Goal: Task Accomplishment & Management: Complete application form

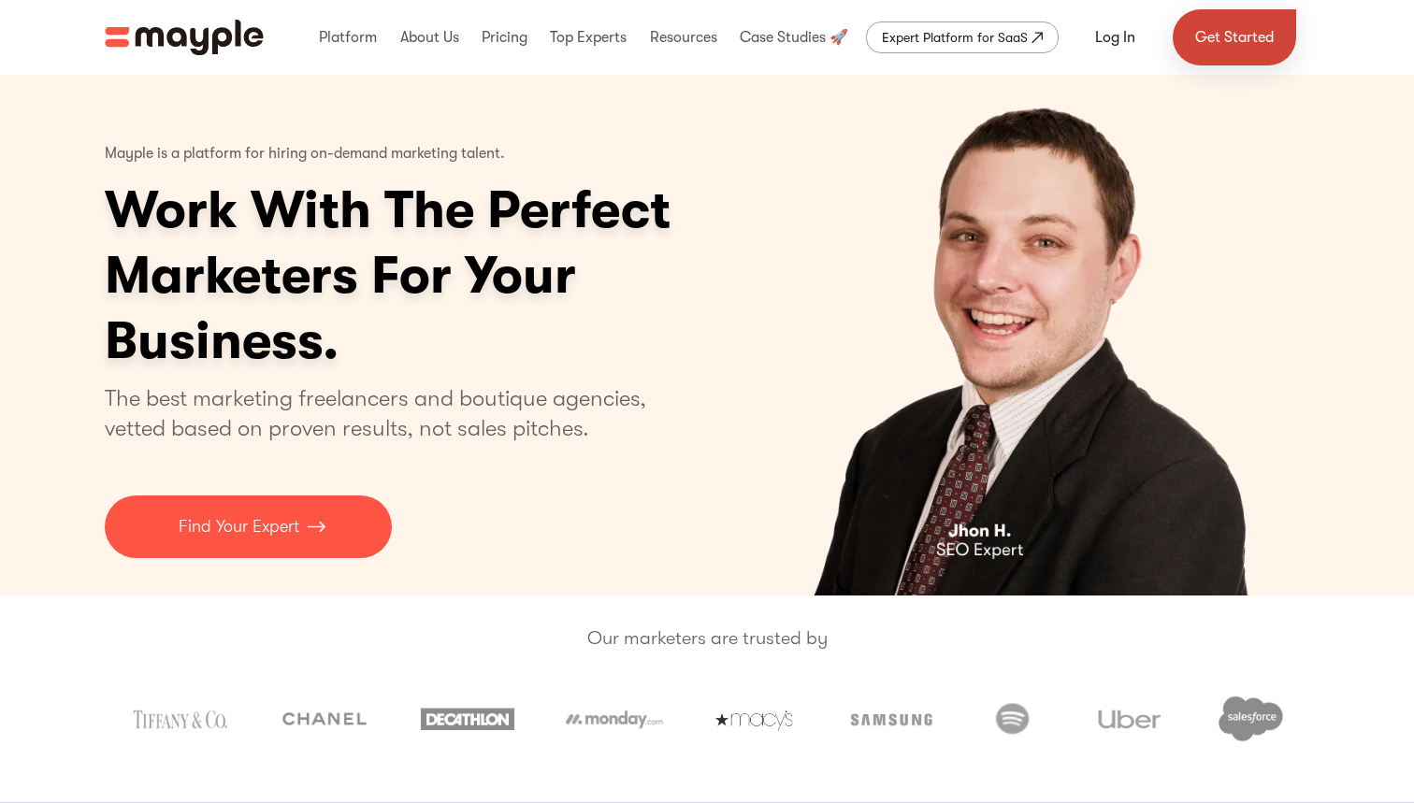
click at [1192, 30] on link "Get Started" at bounding box center [1233, 37] width 123 height 56
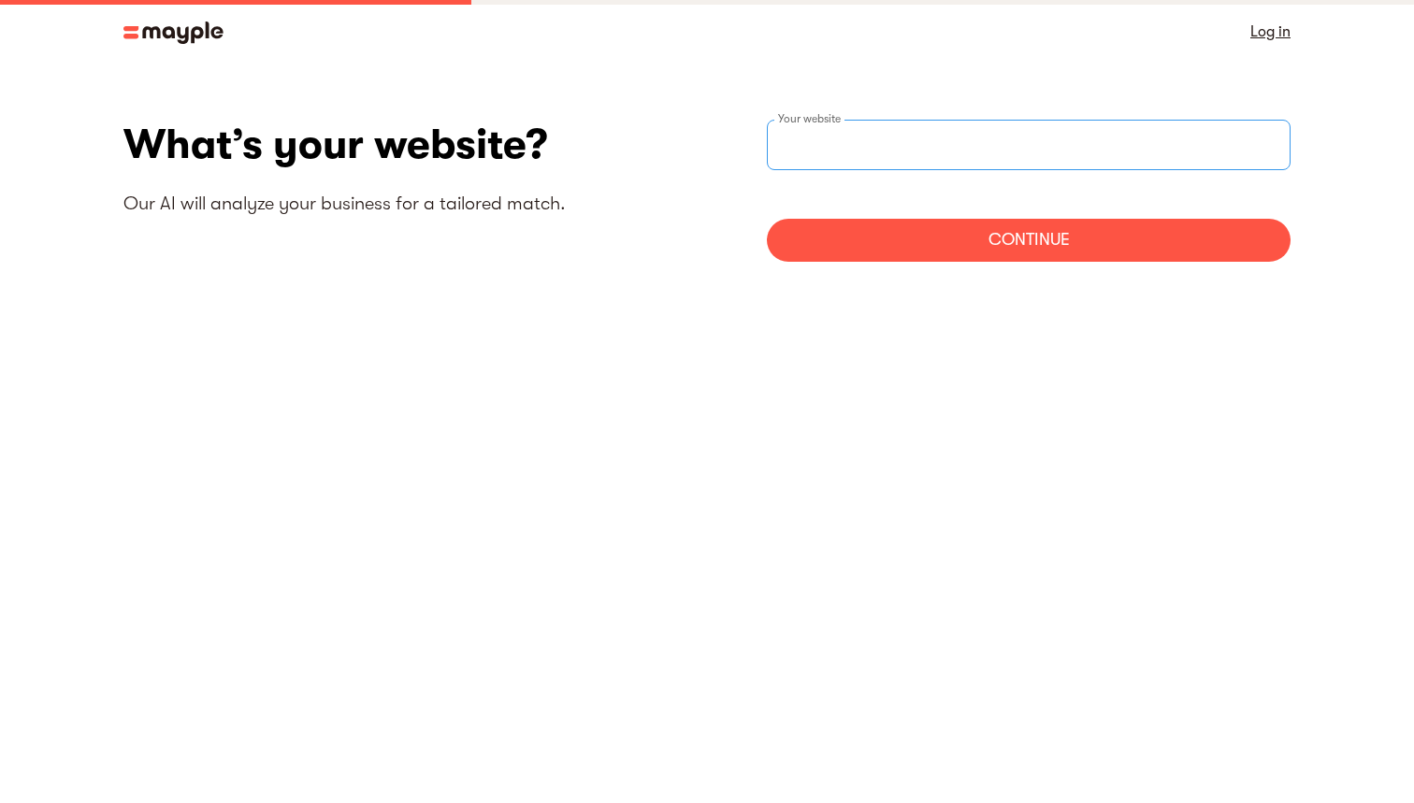
click at [974, 133] on input "websiteStep" at bounding box center [1029, 145] width 524 height 50
click at [962, 146] on input "websiteStep" at bounding box center [1029, 145] width 524 height 50
type input "https://www.livespace.io"
click at [1101, 238] on div "Continue" at bounding box center [1029, 240] width 524 height 43
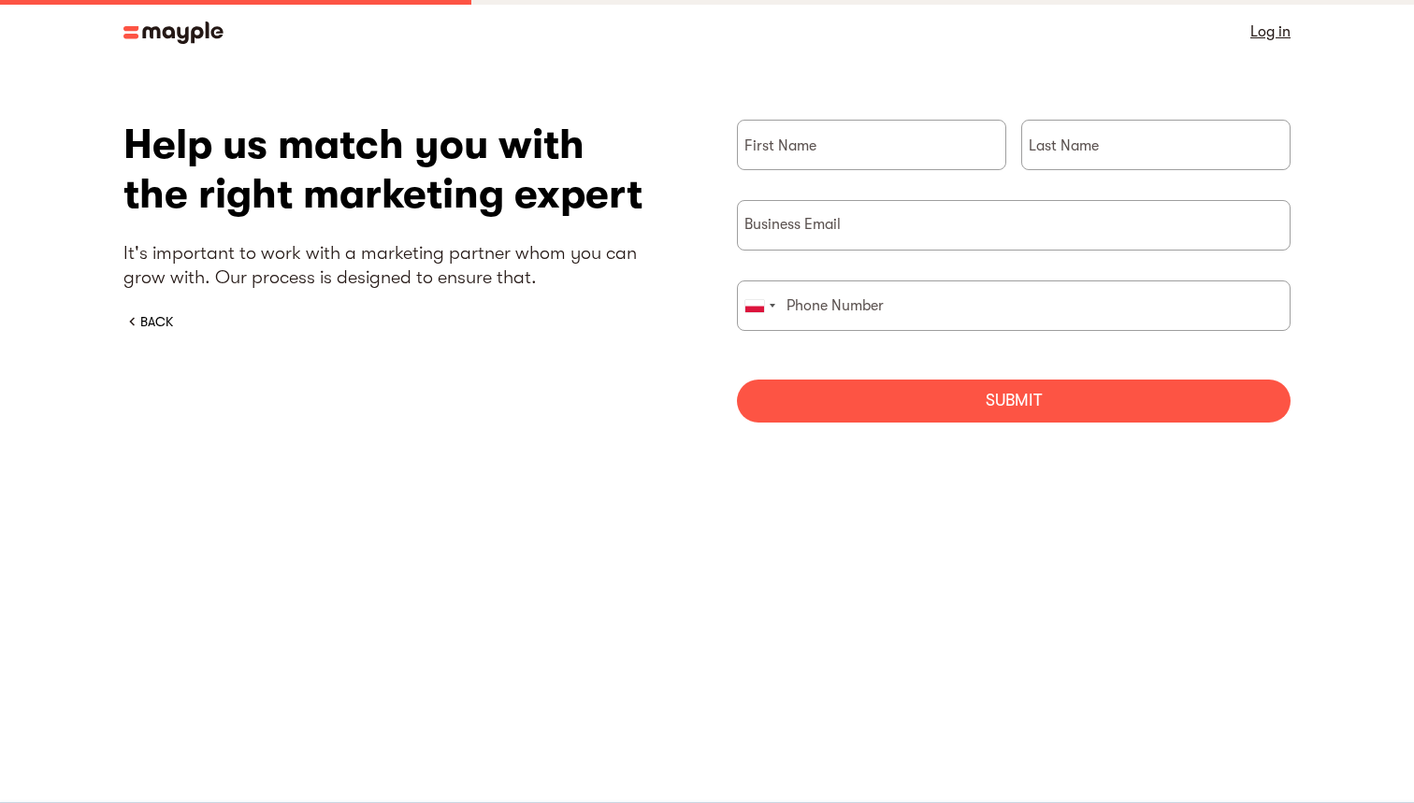
click at [942, 180] on div "First Name" at bounding box center [871, 160] width 269 height 80
type input "Marcin"
type input "Stańczak"
type input "m.stanczak@livespace.io"
click at [901, 299] on input "502821433" at bounding box center [1013, 305] width 553 height 50
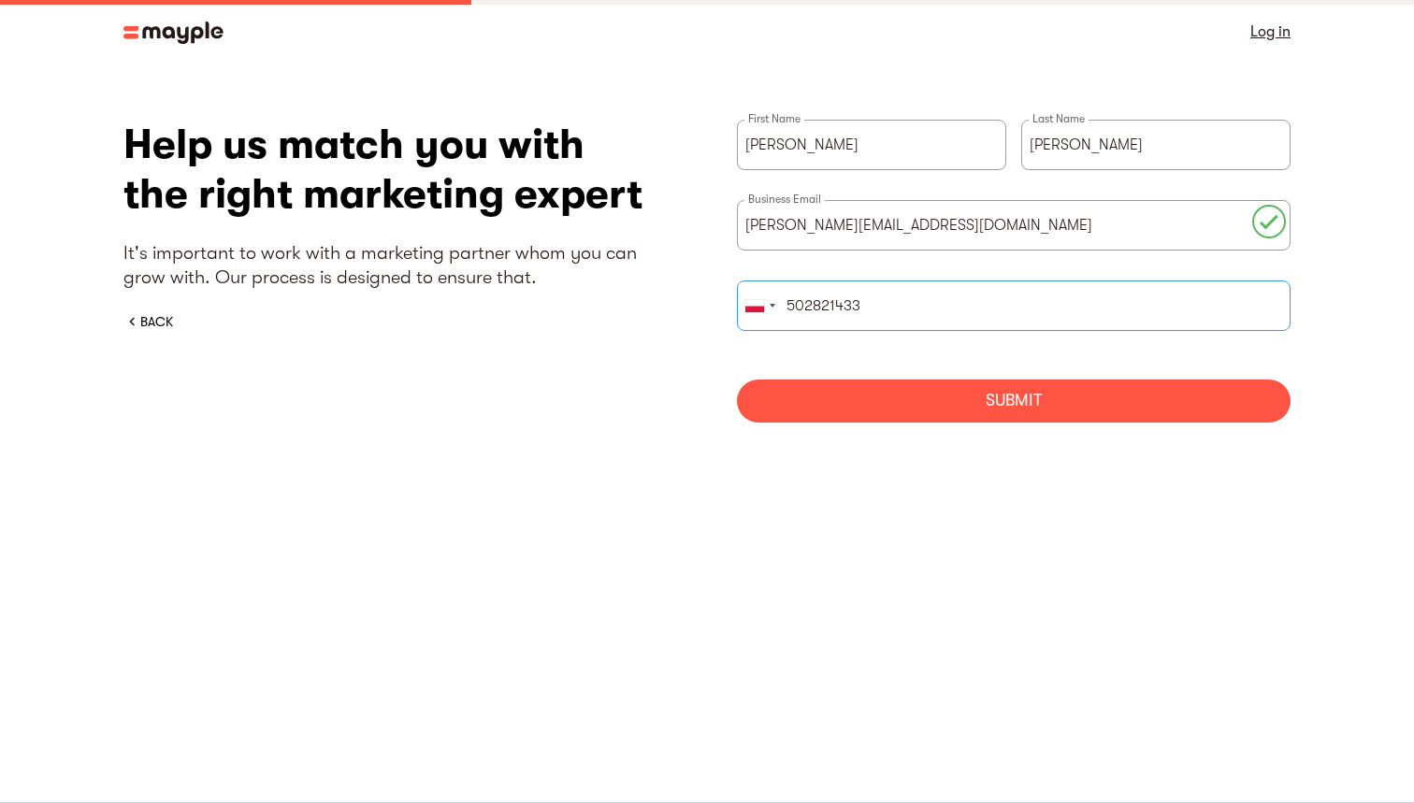
drag, startPoint x: 815, startPoint y: 306, endPoint x: 936, endPoint y: 298, distance: 120.8
click at [936, 298] on input "502821433" at bounding box center [1013, 305] width 553 height 50
type input "502821433"
click at [1010, 492] on body "By continuing to use this site you agree to our Cookie Policy Got it Log in Wha…" at bounding box center [707, 401] width 1414 height 803
click at [1003, 390] on div "Submit" at bounding box center [1013, 401] width 553 height 43
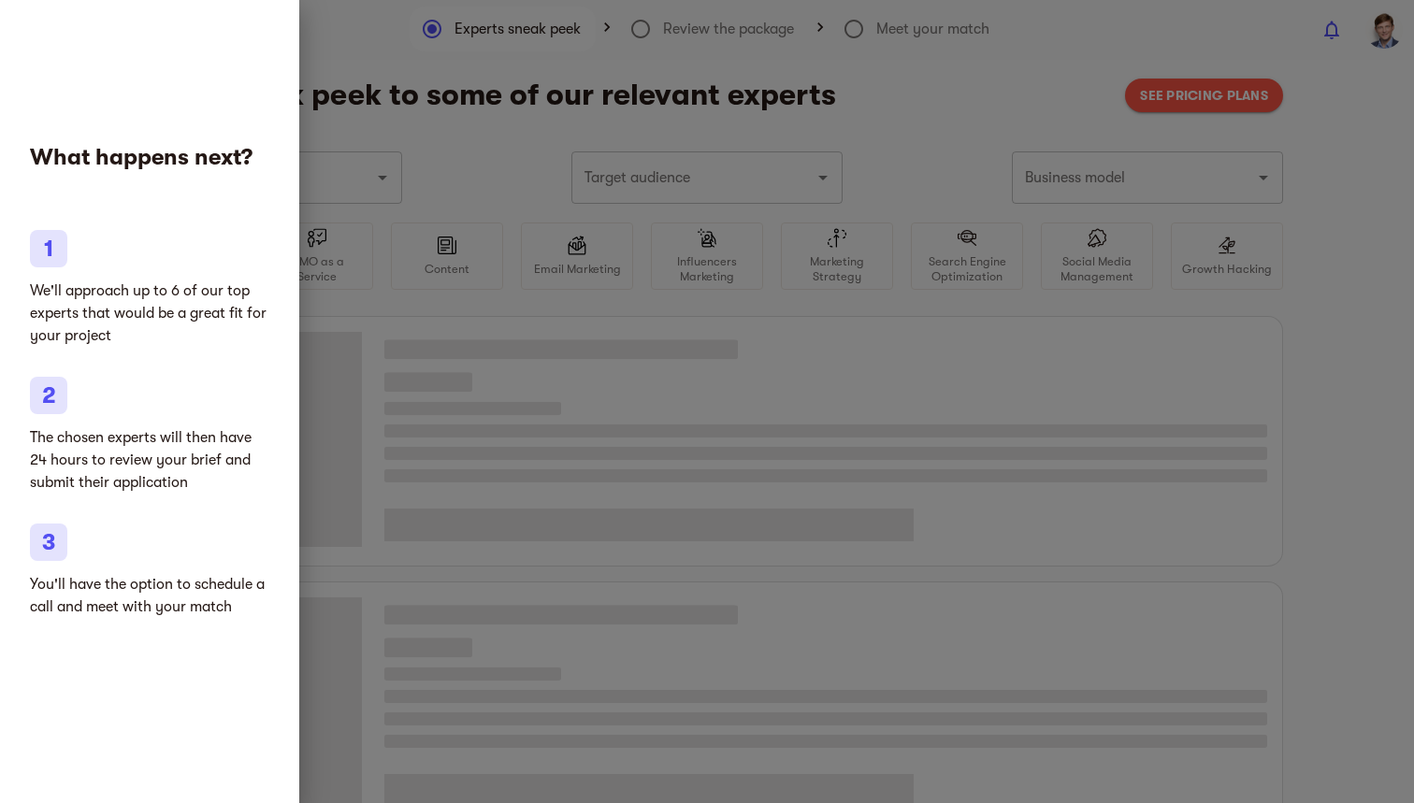
type input "CRM"
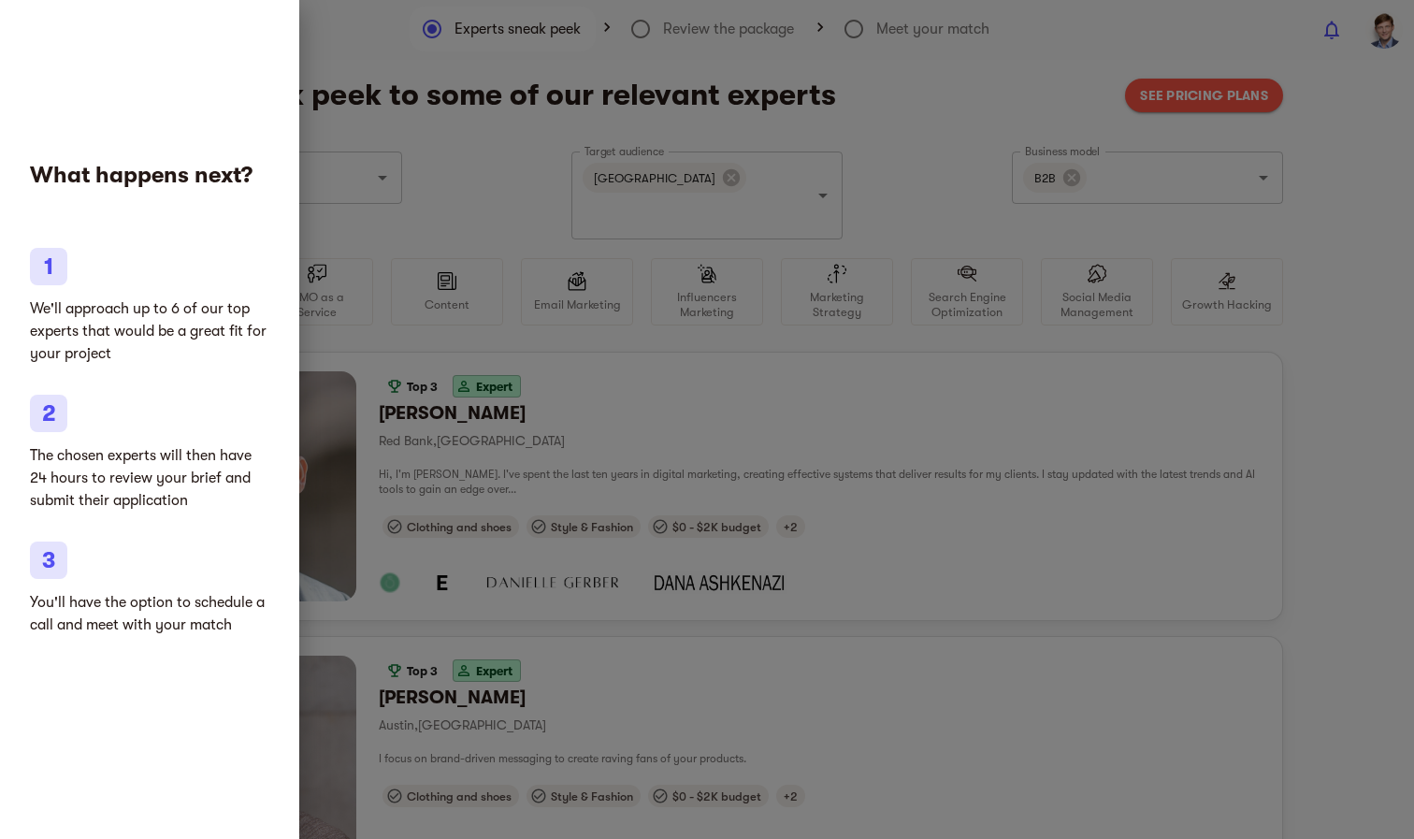
click at [530, 635] on div at bounding box center [707, 419] width 1414 height 839
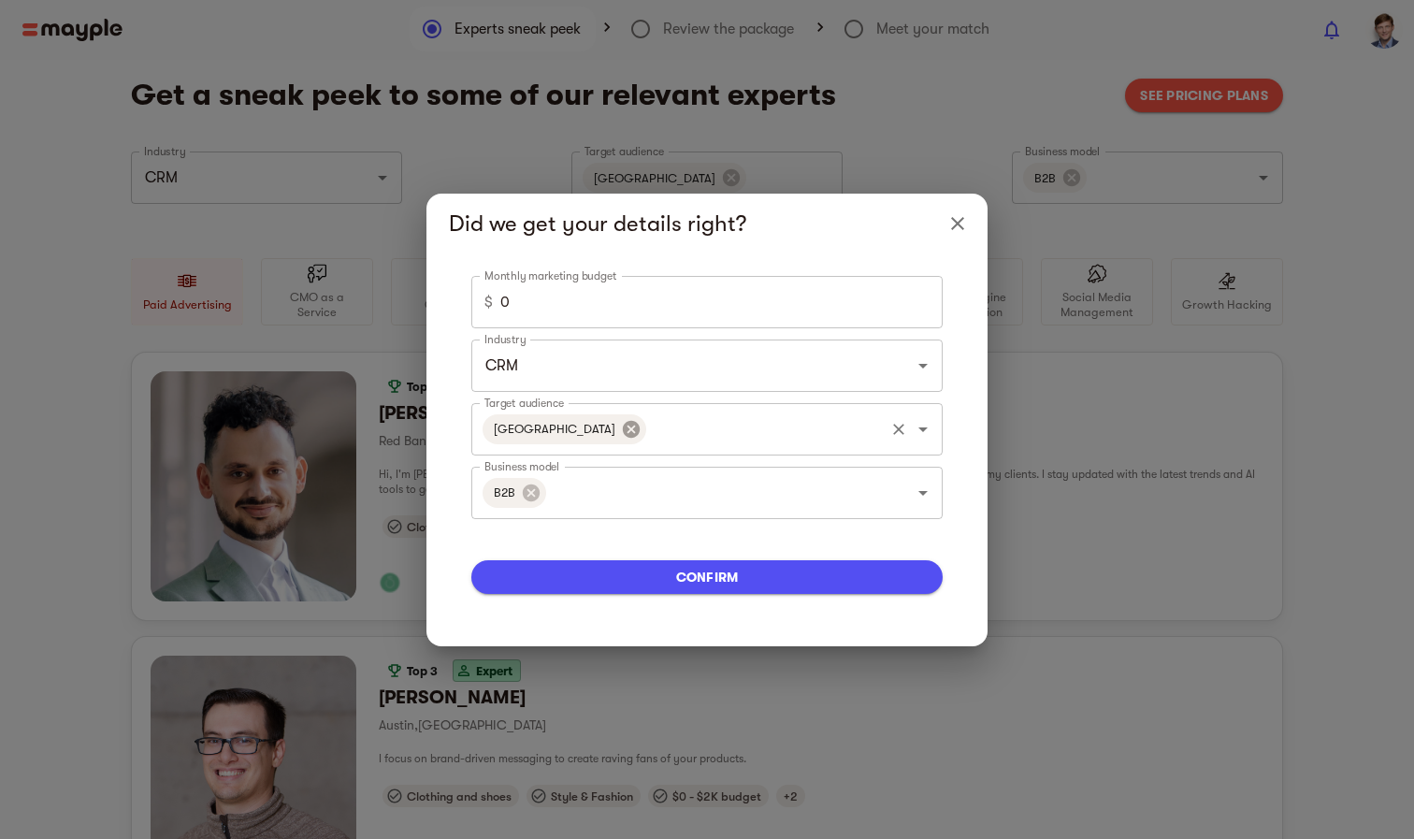
click at [623, 425] on icon at bounding box center [631, 428] width 17 height 17
click at [589, 429] on input "Target audience" at bounding box center [681, 429] width 402 height 36
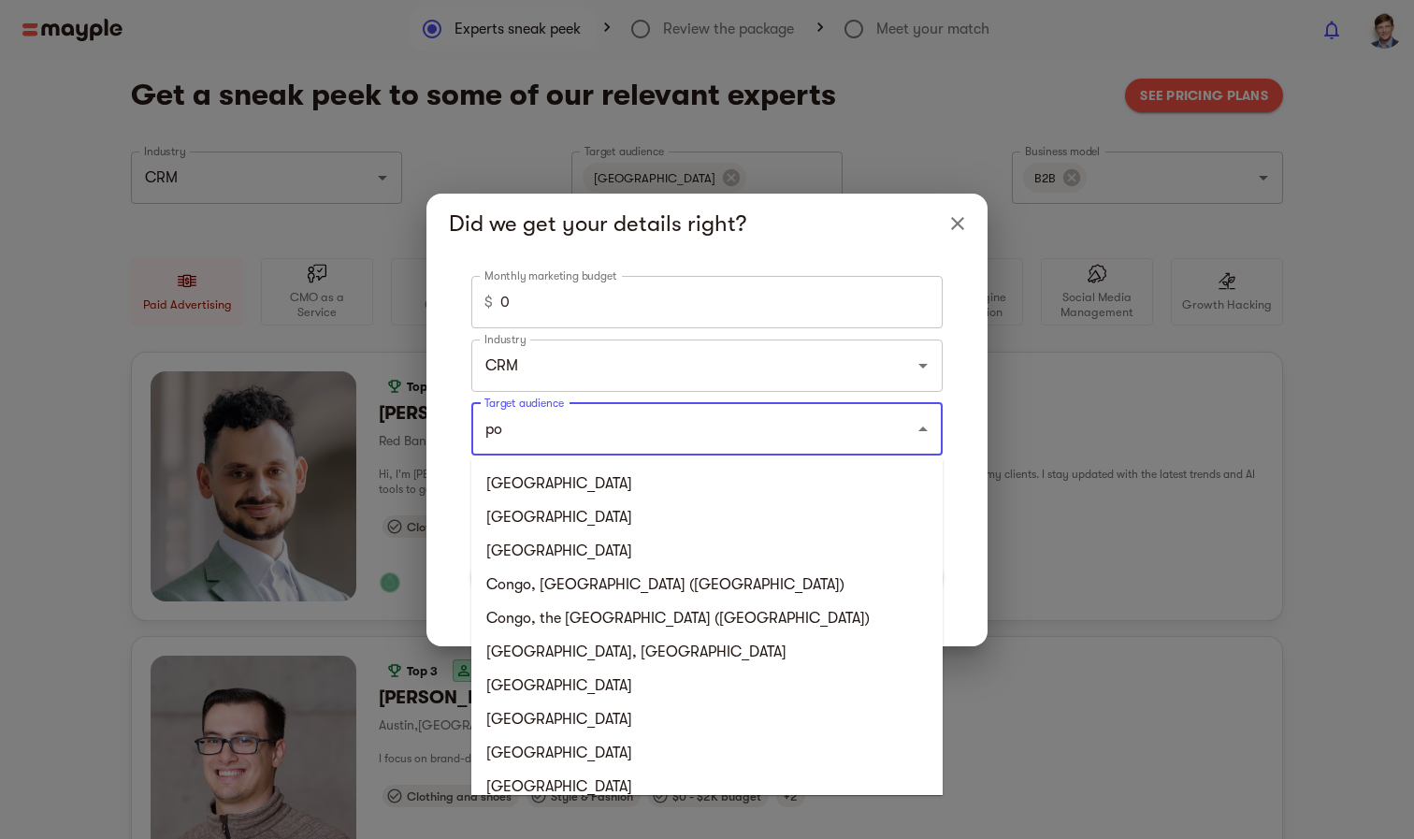
type input "pol"
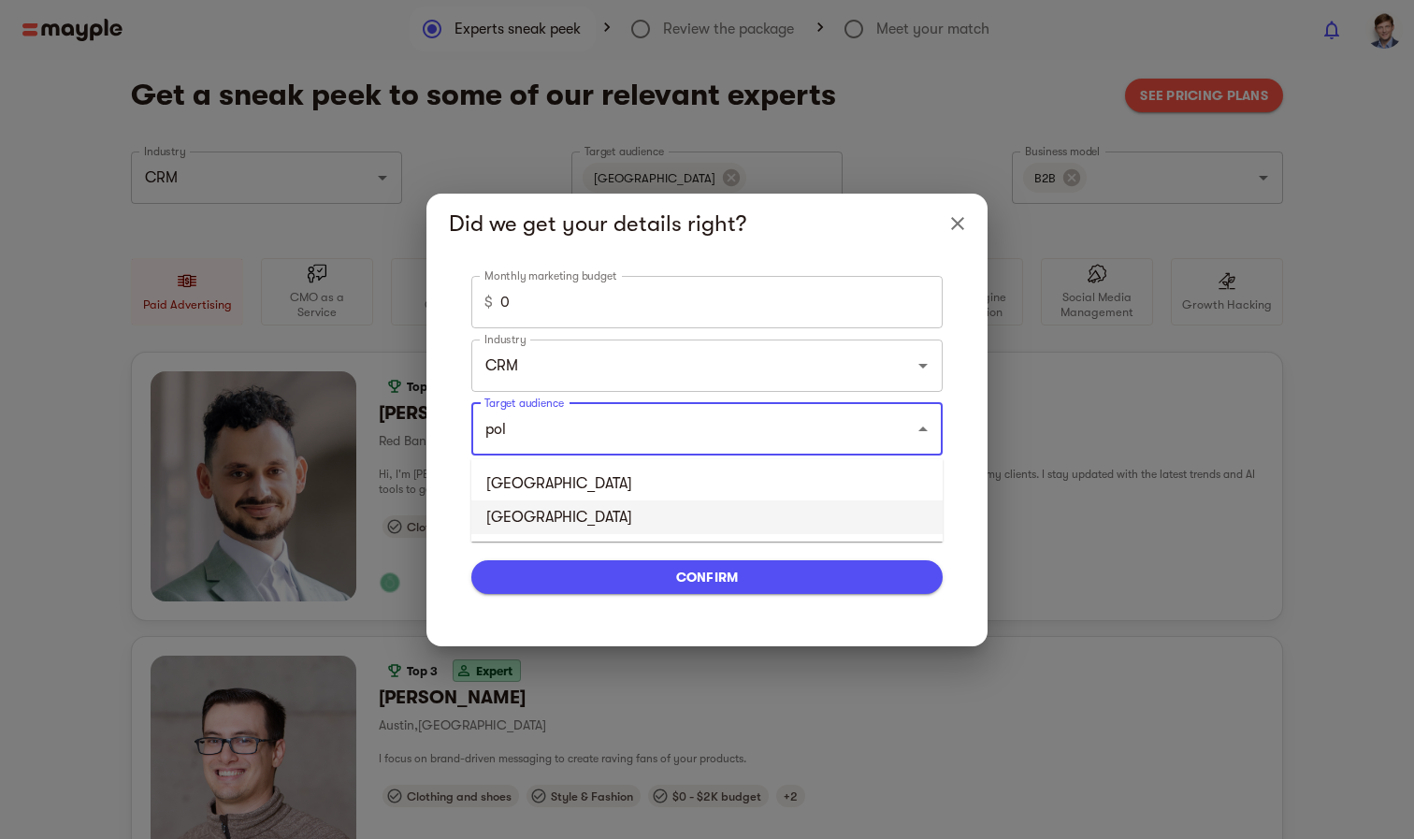
click at [539, 521] on li "Poland" at bounding box center [706, 517] width 471 height 34
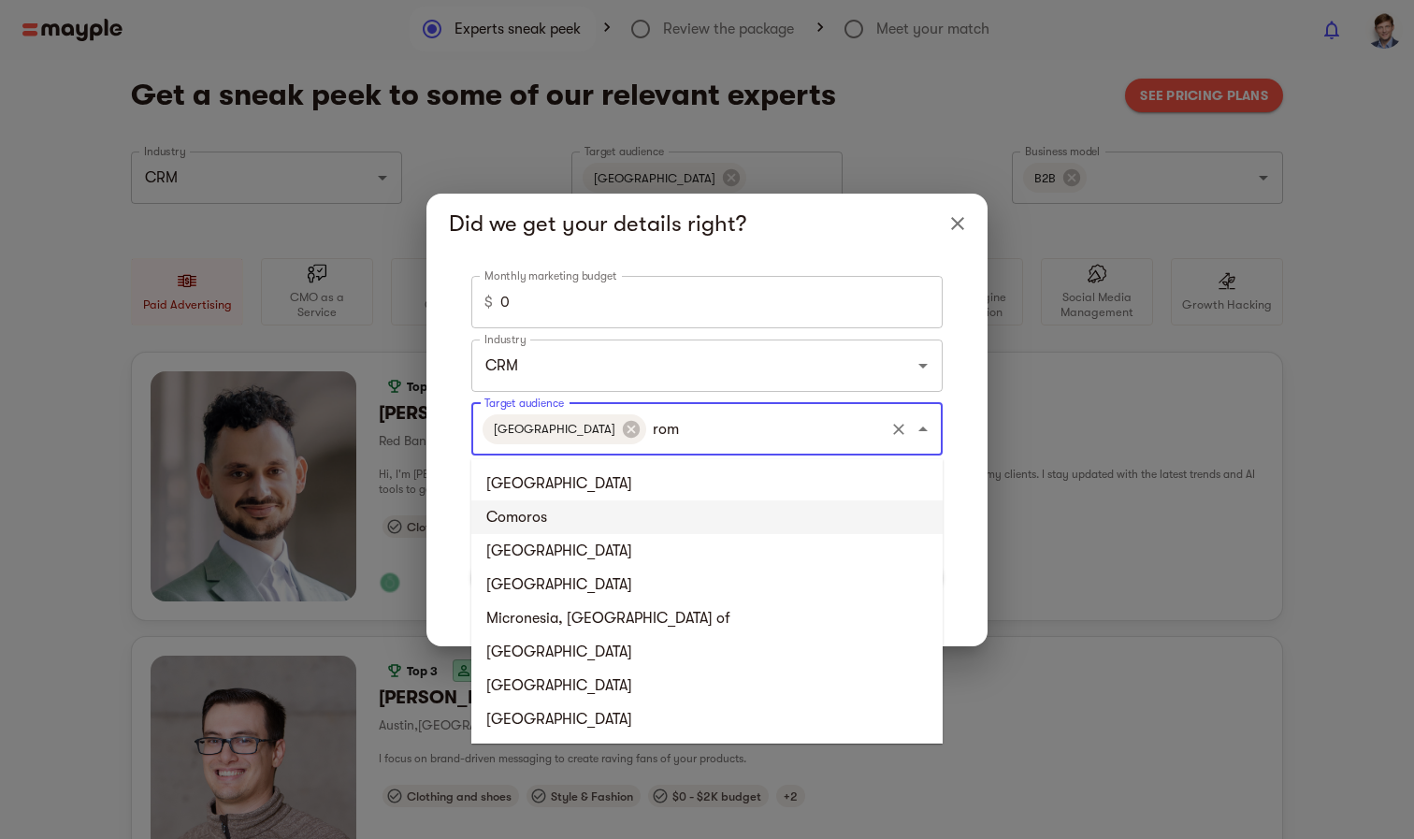
type input "roma"
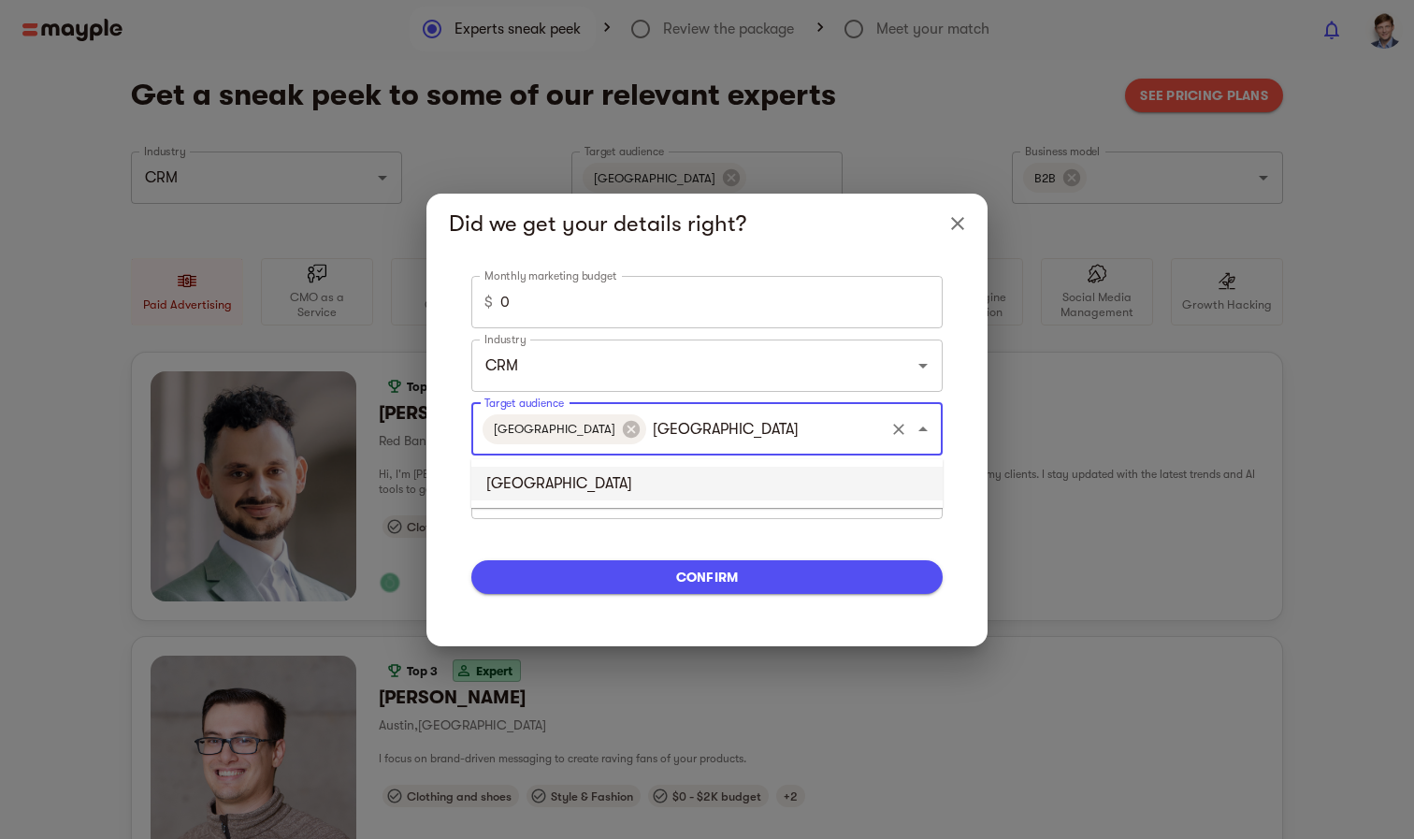
click at [553, 488] on li "Romania" at bounding box center [706, 484] width 471 height 34
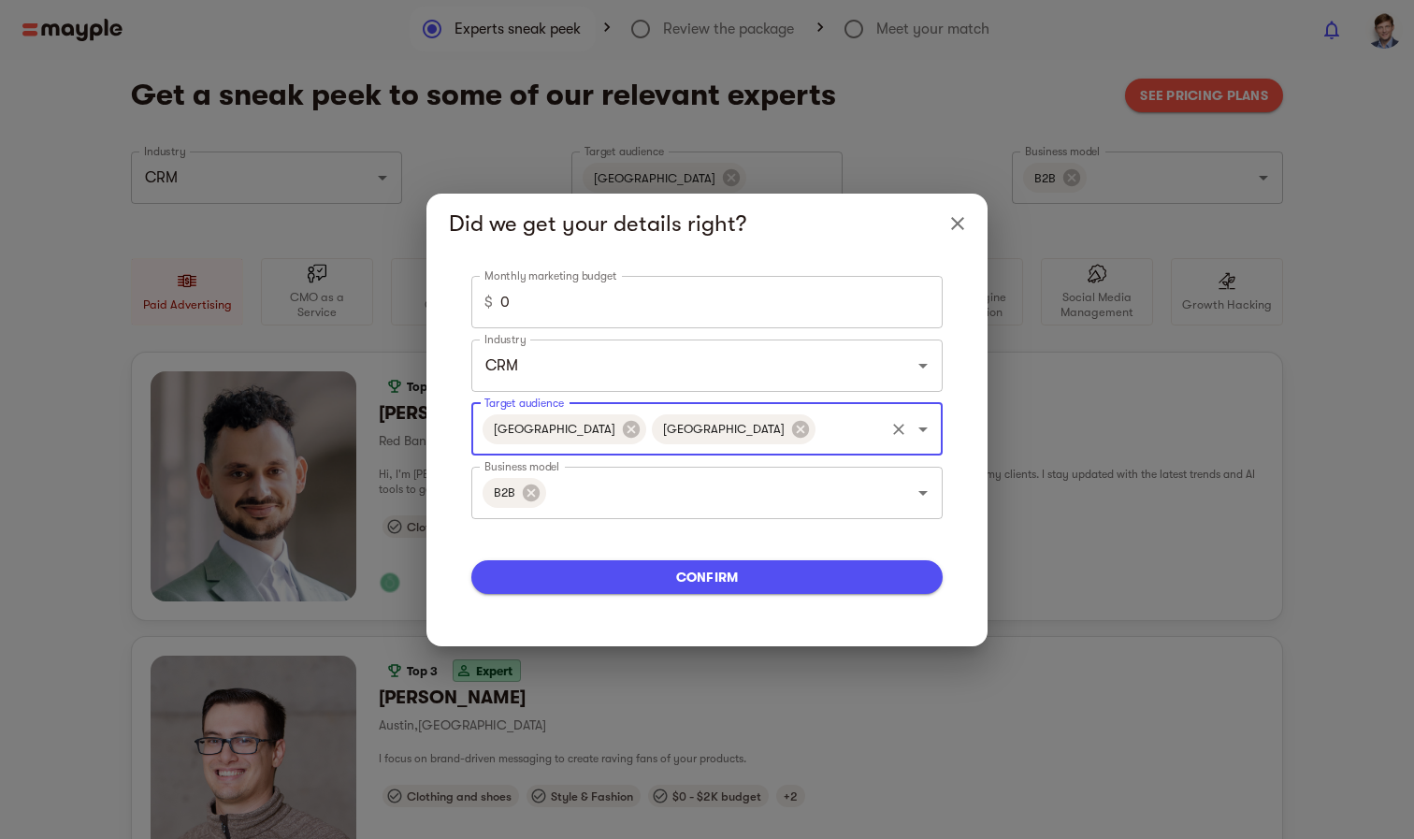
click at [611, 297] on input "0" at bounding box center [721, 302] width 442 height 52
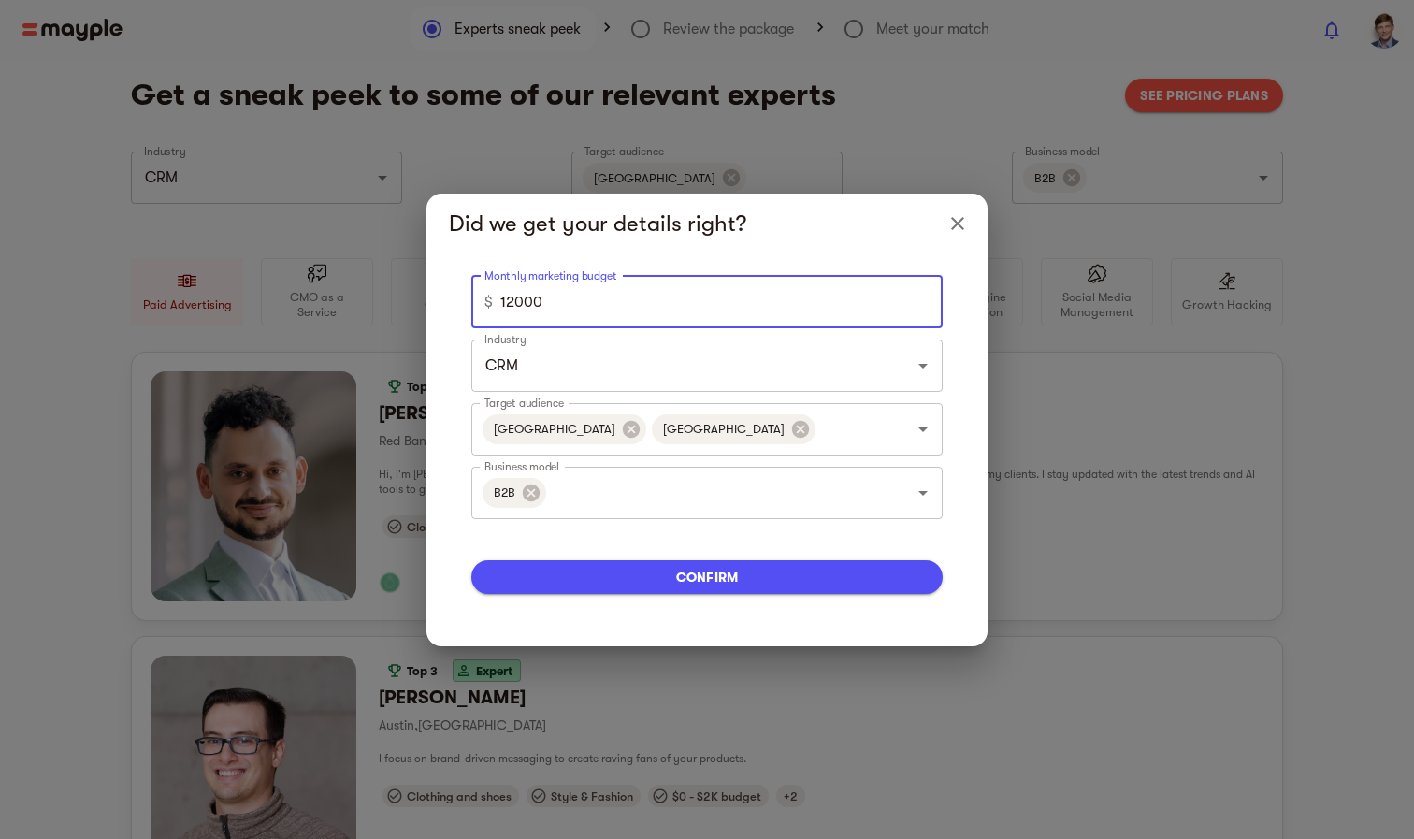
click at [717, 576] on span "confirm" at bounding box center [706, 577] width 441 height 22
type input "5000"
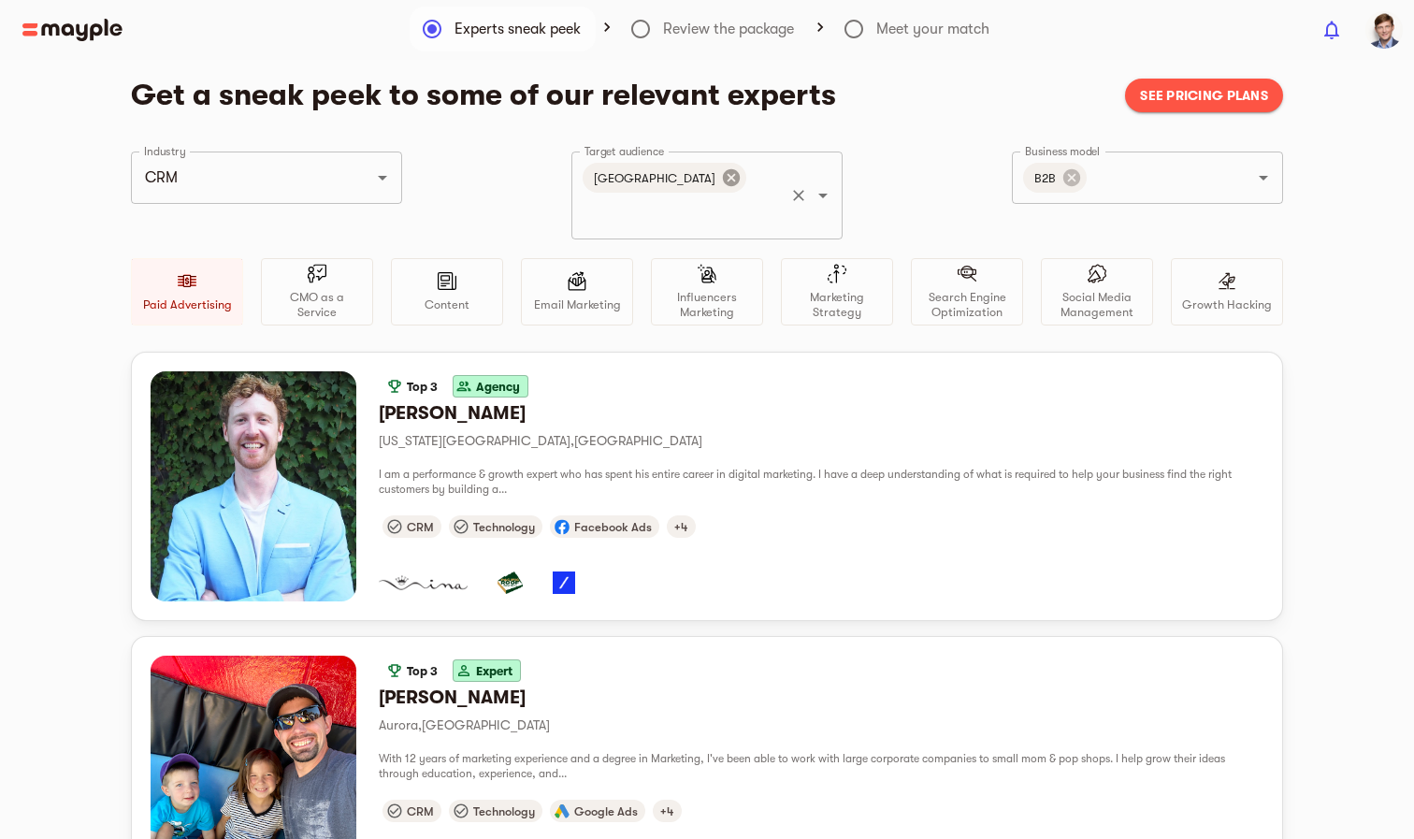
click at [723, 178] on icon at bounding box center [731, 177] width 17 height 17
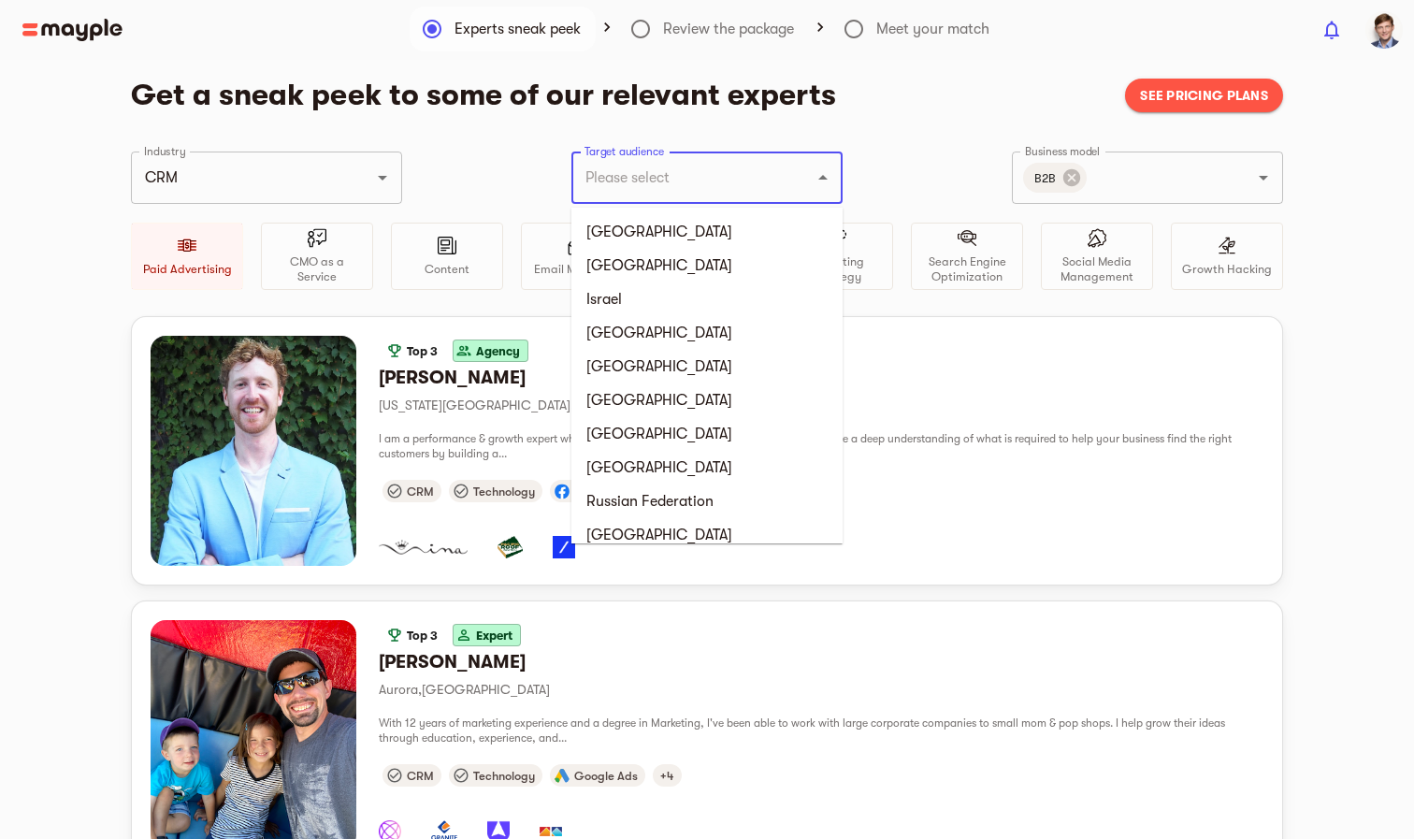
click at [701, 177] on input "Target audience" at bounding box center [681, 178] width 202 height 36
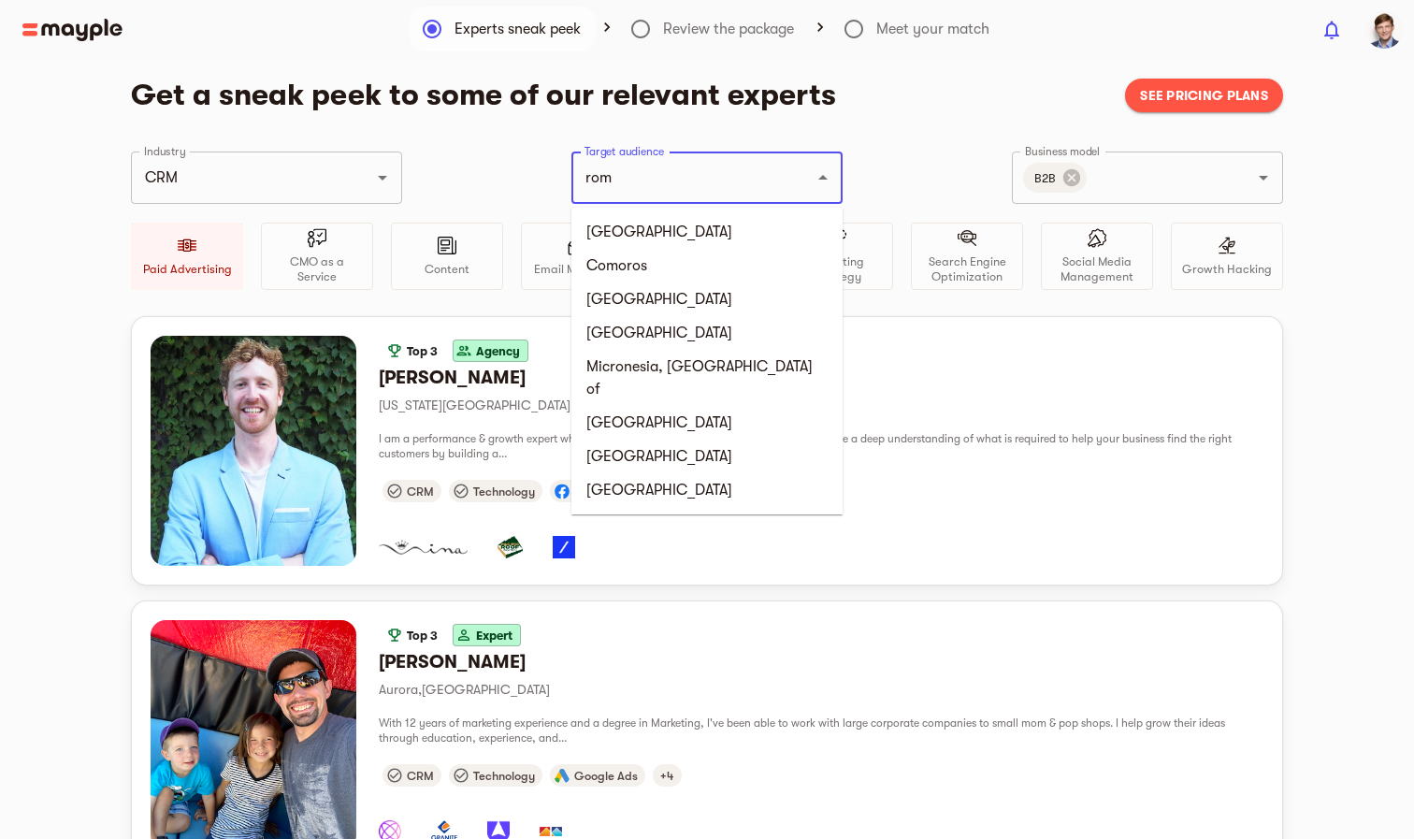
type input "roma"
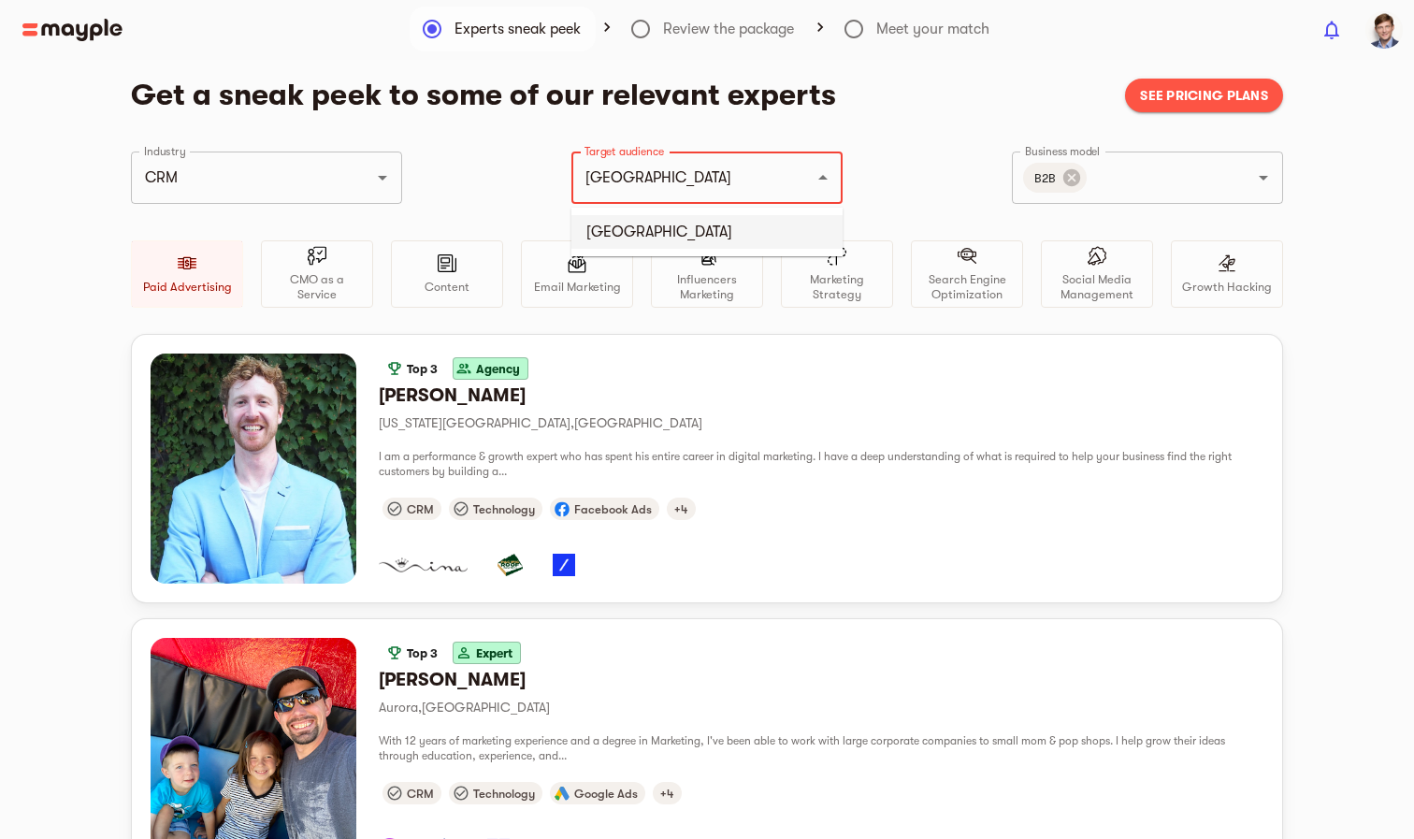
click at [661, 239] on li "Romania" at bounding box center [706, 232] width 271 height 34
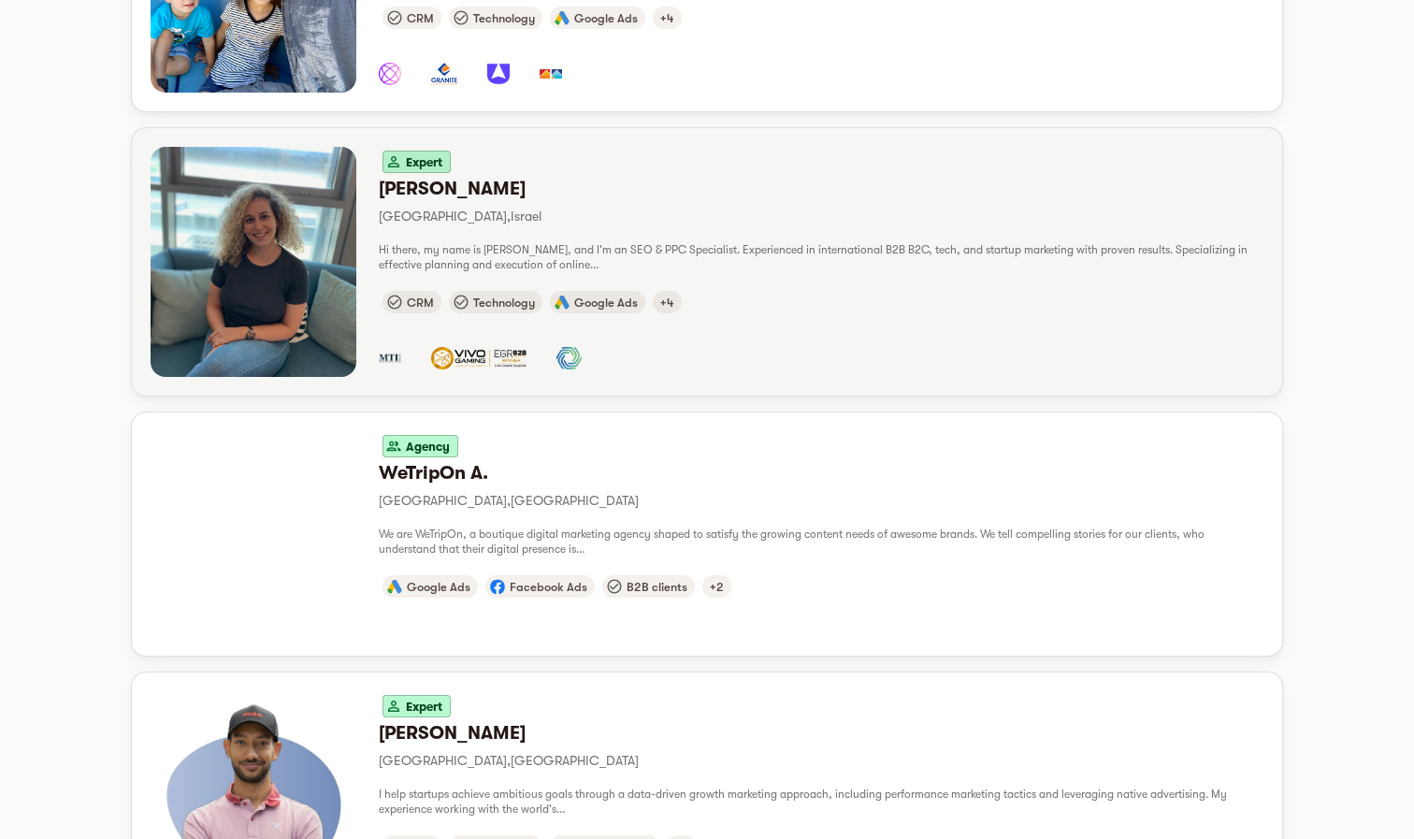
scroll to position [1084, 0]
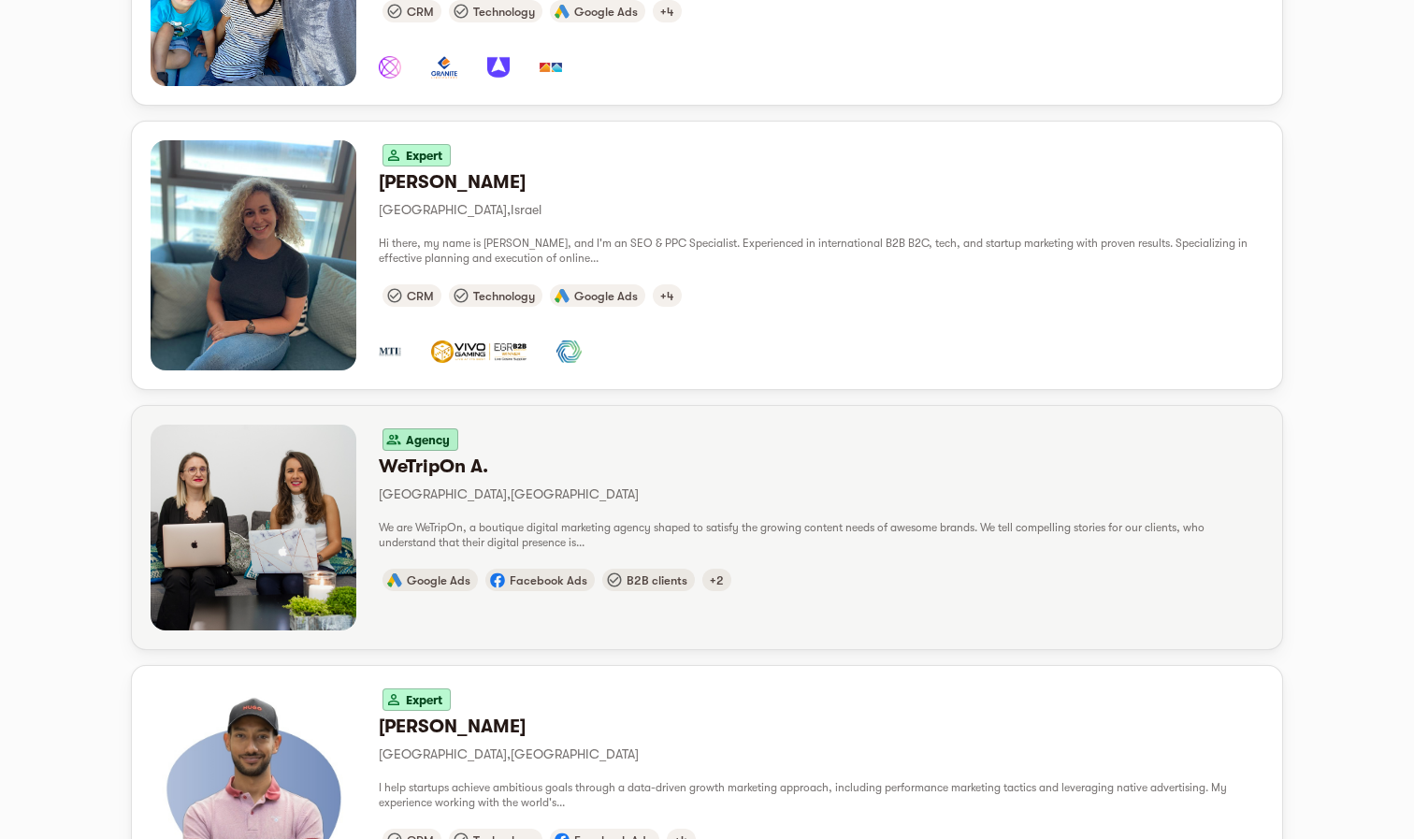
click at [789, 454] on h6 "WeTripOn A." at bounding box center [821, 466] width 884 height 24
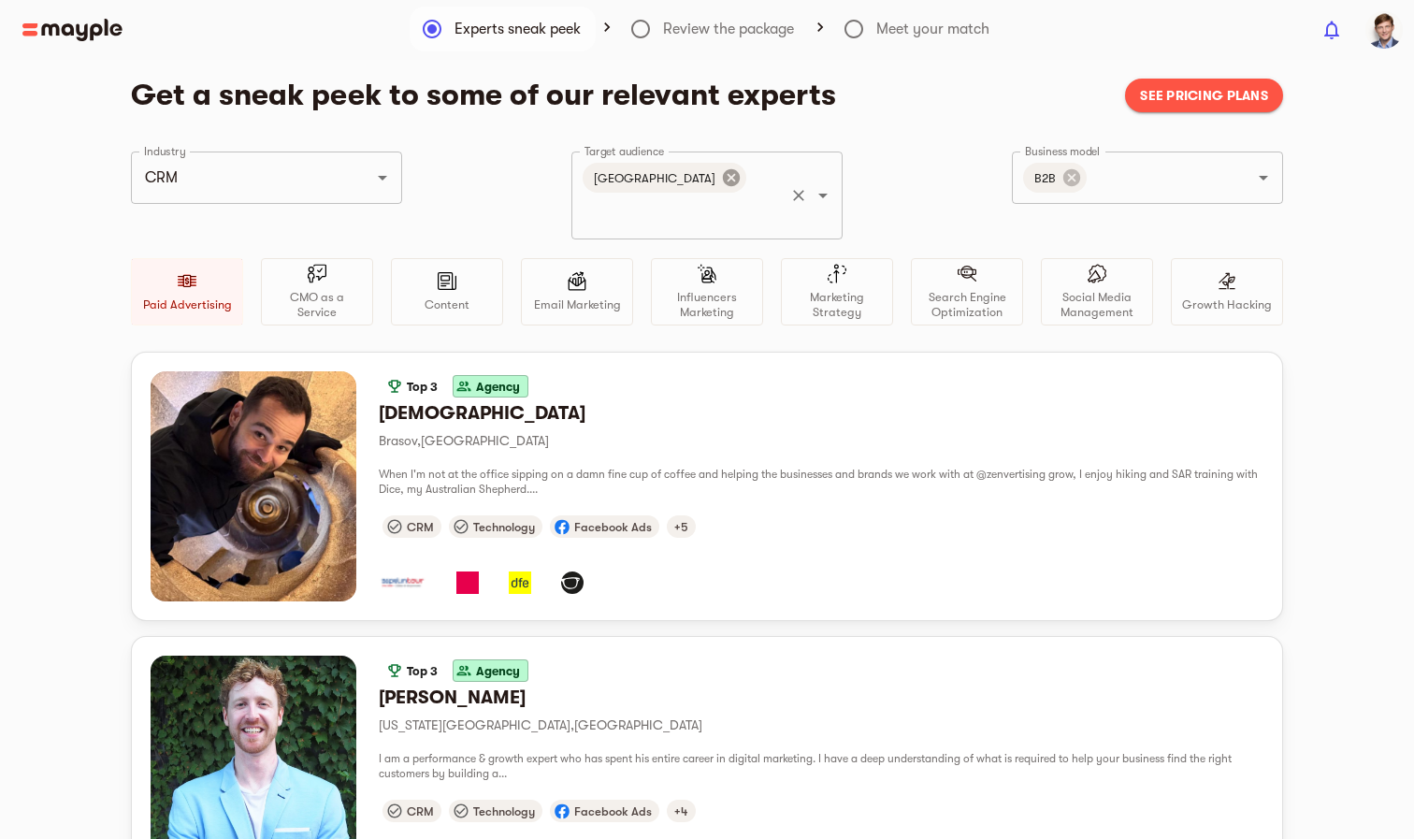
click at [723, 174] on icon at bounding box center [731, 177] width 17 height 17
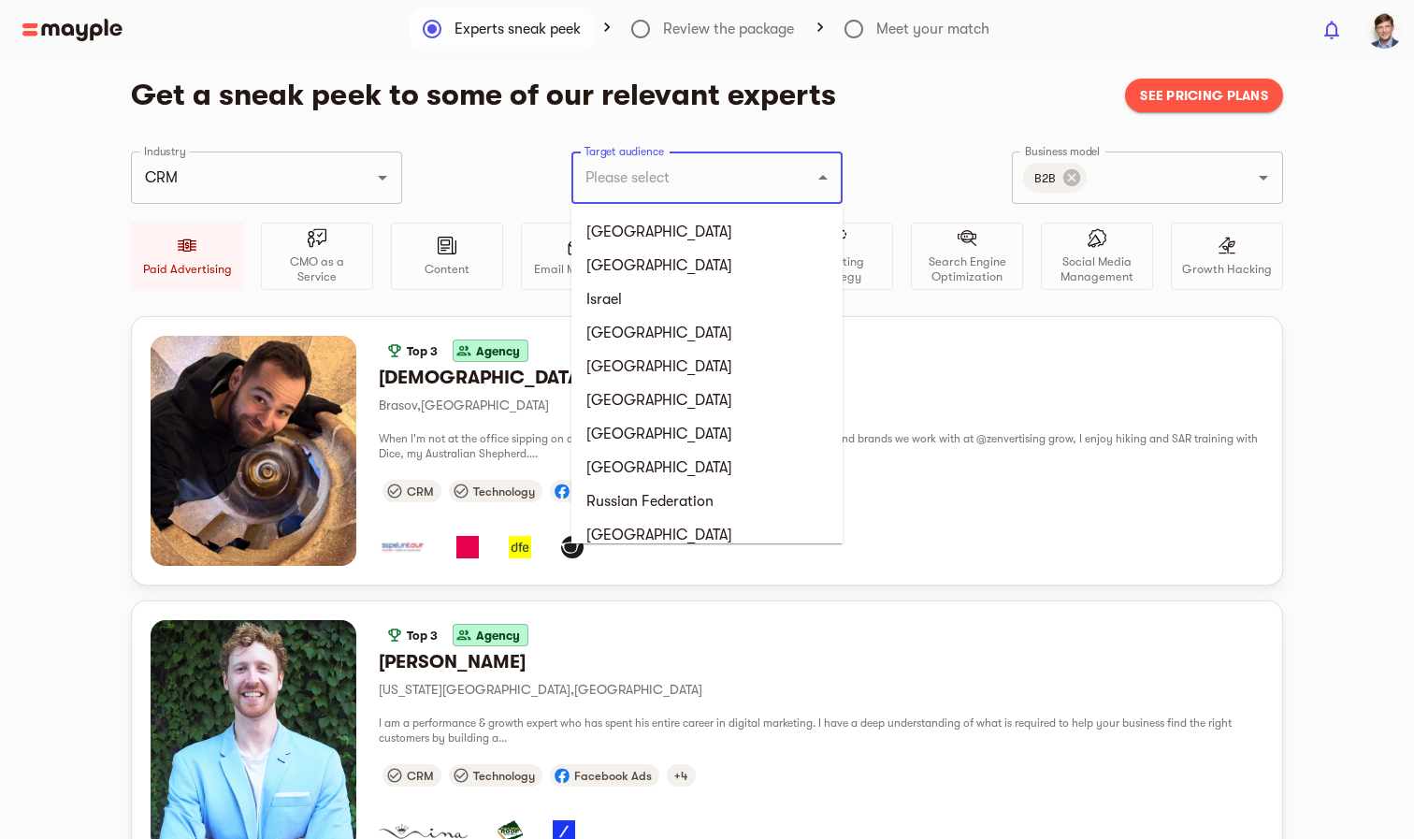
click at [693, 178] on input "Target audience" at bounding box center [681, 178] width 202 height 36
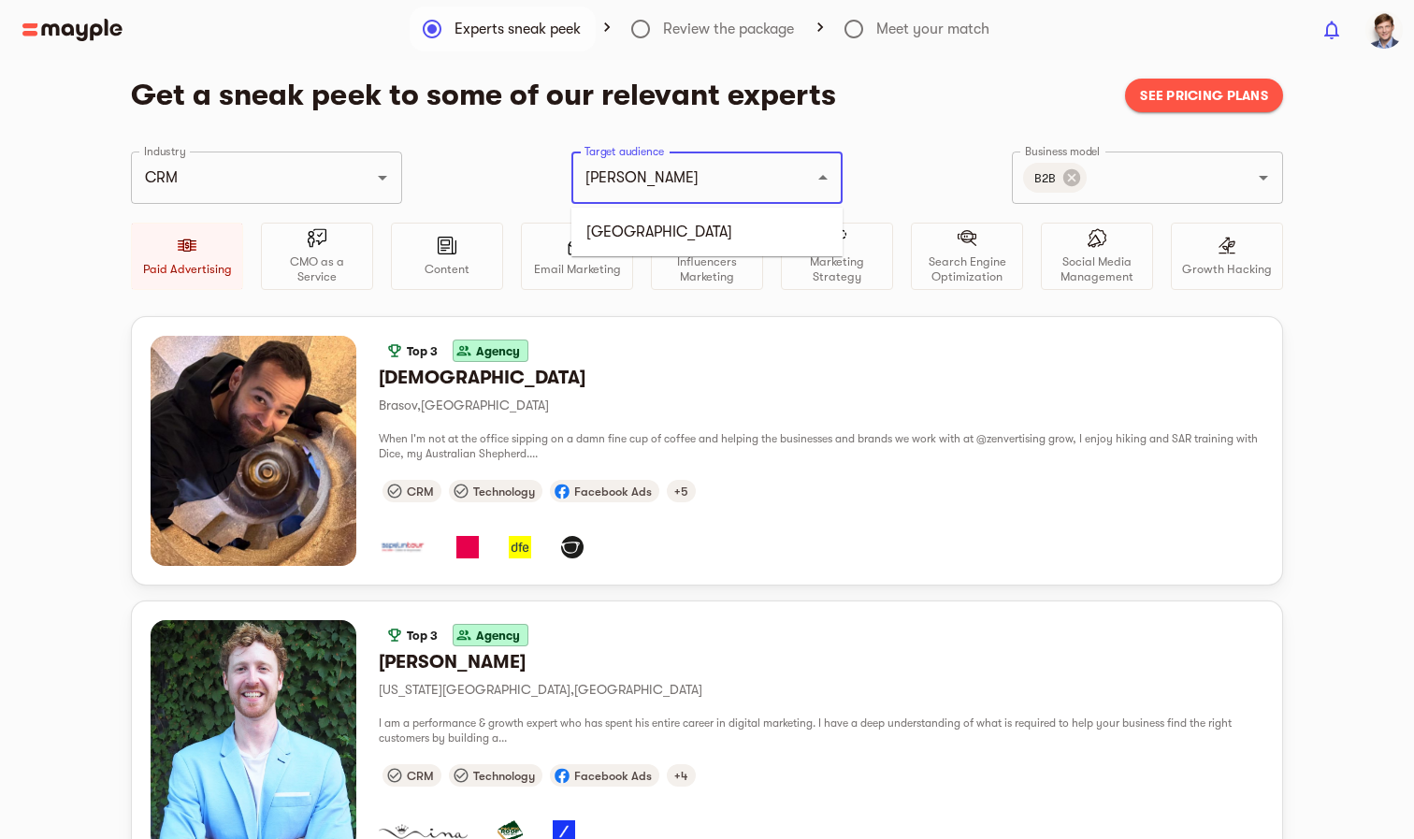
type input "poland"
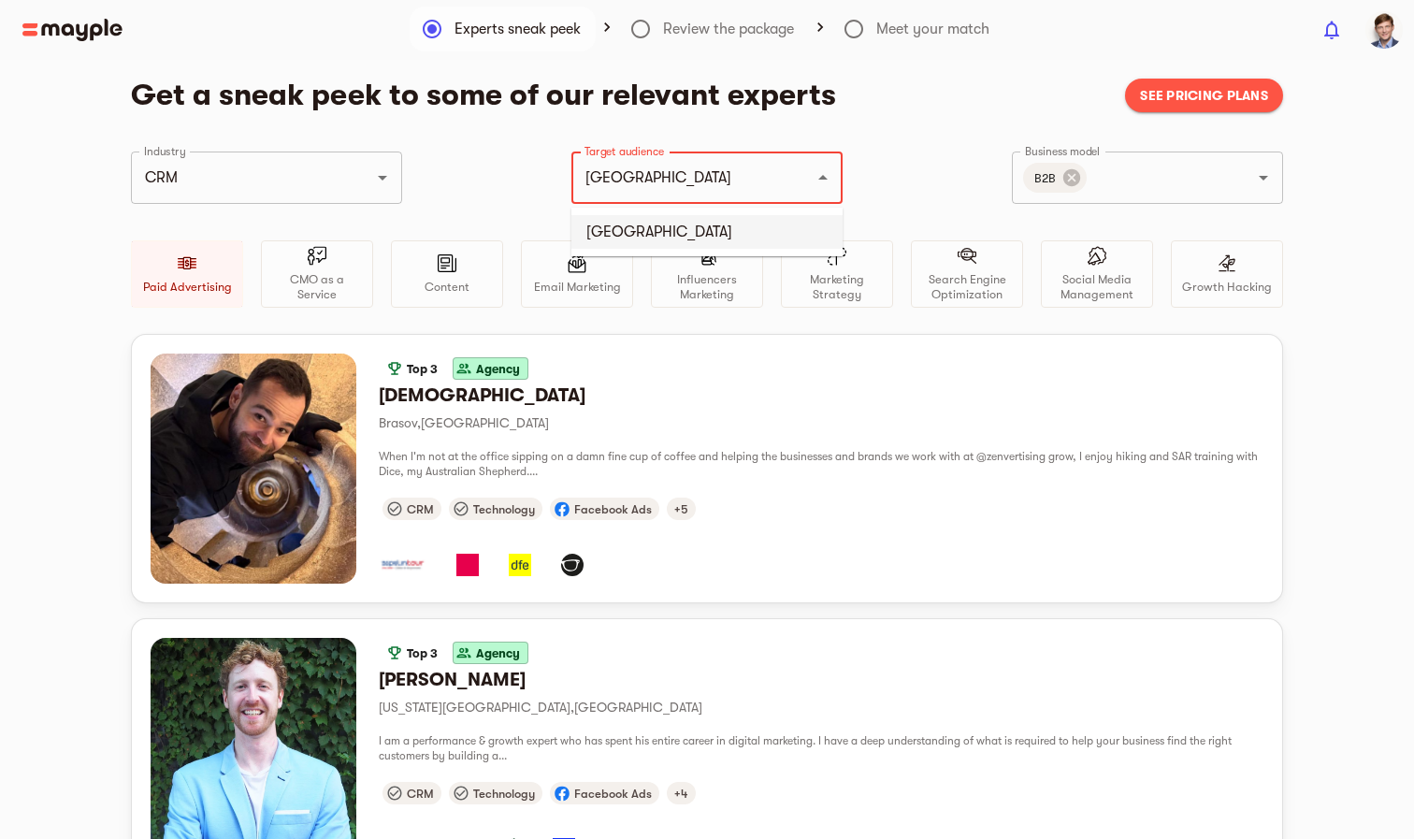
click at [665, 229] on li "Poland" at bounding box center [706, 232] width 271 height 34
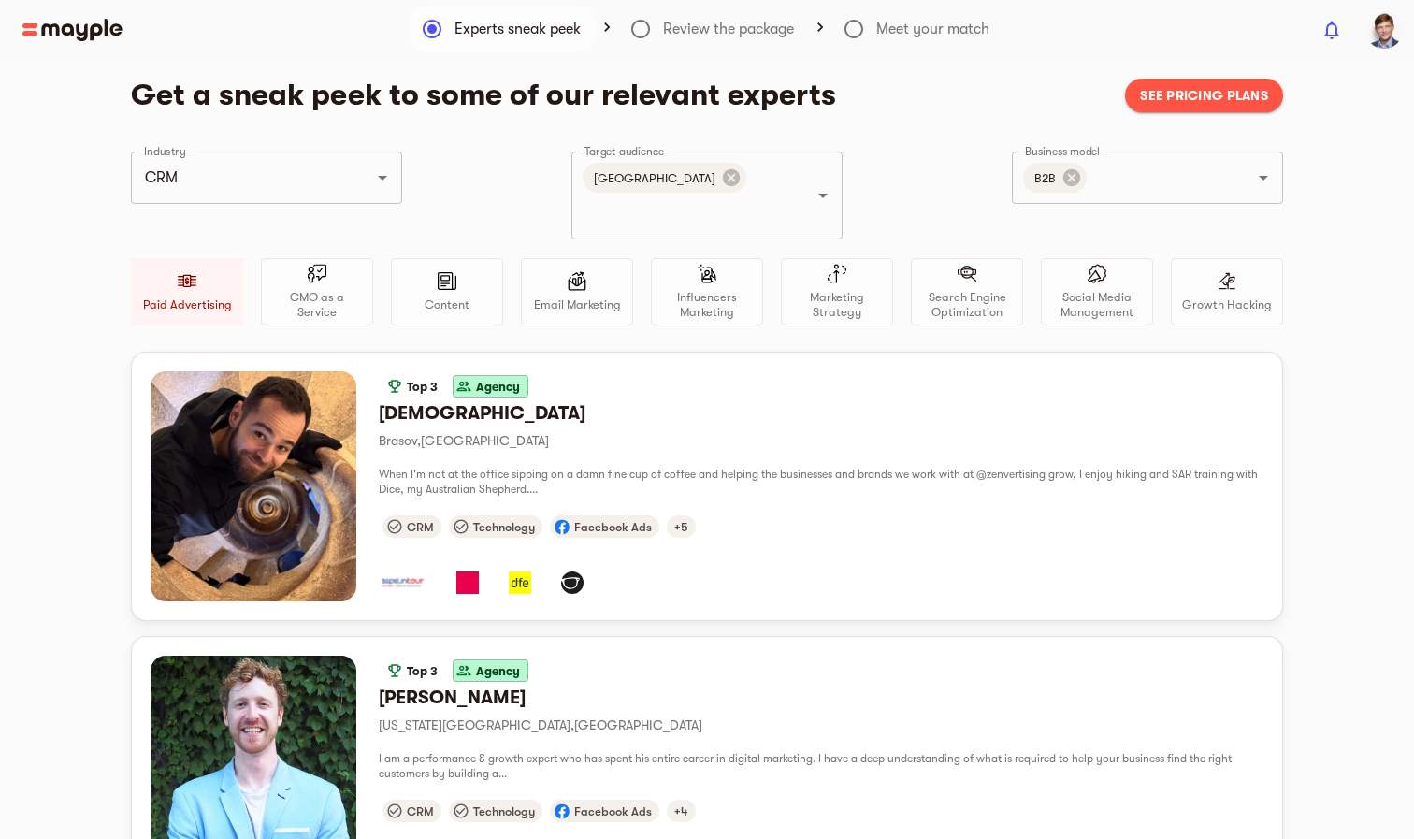
click at [882, 155] on div "Industry CRM Industry Target audience Poland Target audience Business model B2B…" at bounding box center [707, 251] width 1152 height 200
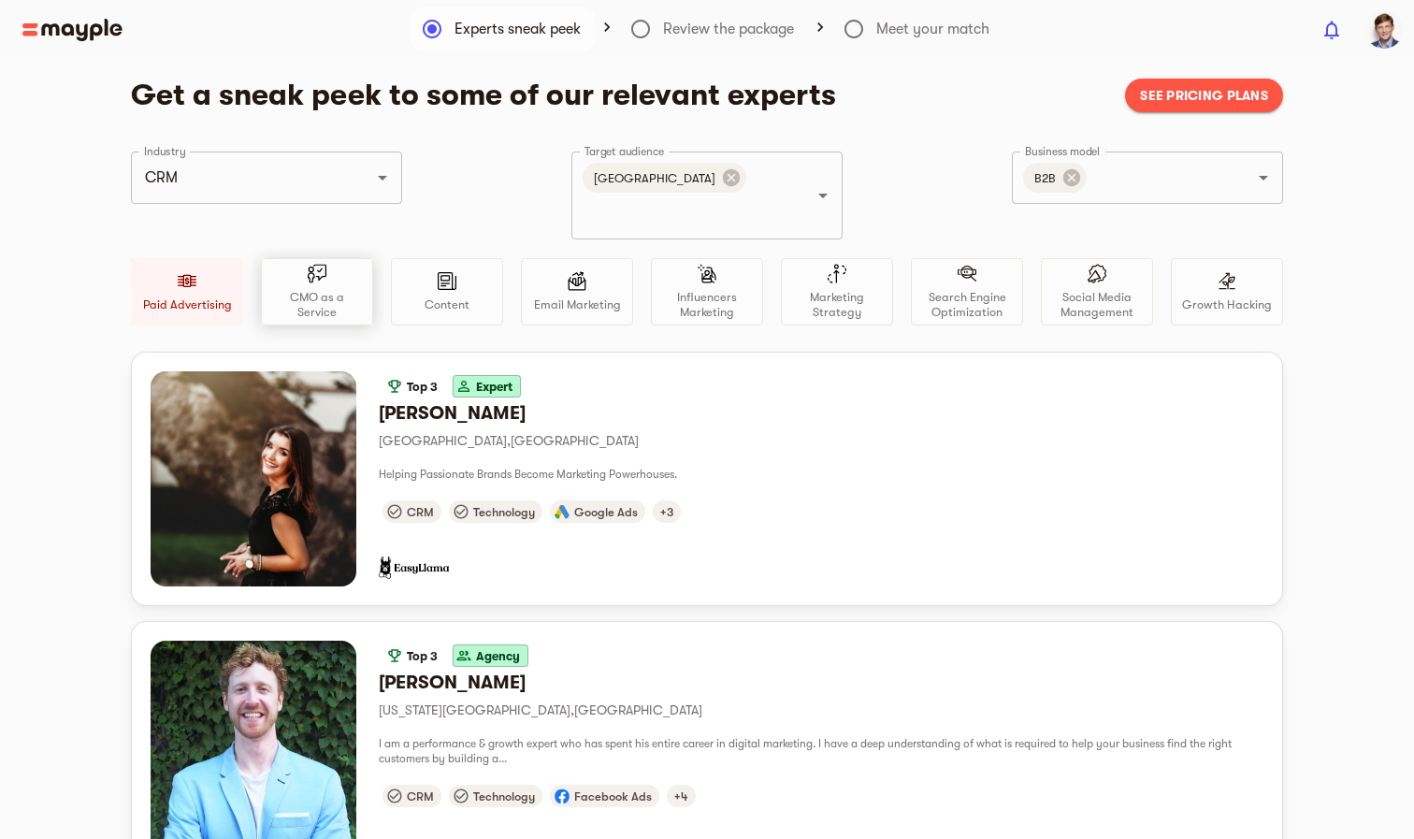
click at [312, 290] on p "CMO as a Service" at bounding box center [316, 305] width 95 height 30
click at [199, 269] on div "Paid Advertising" at bounding box center [187, 291] width 112 height 67
click at [487, 261] on div "Content" at bounding box center [447, 291] width 112 height 67
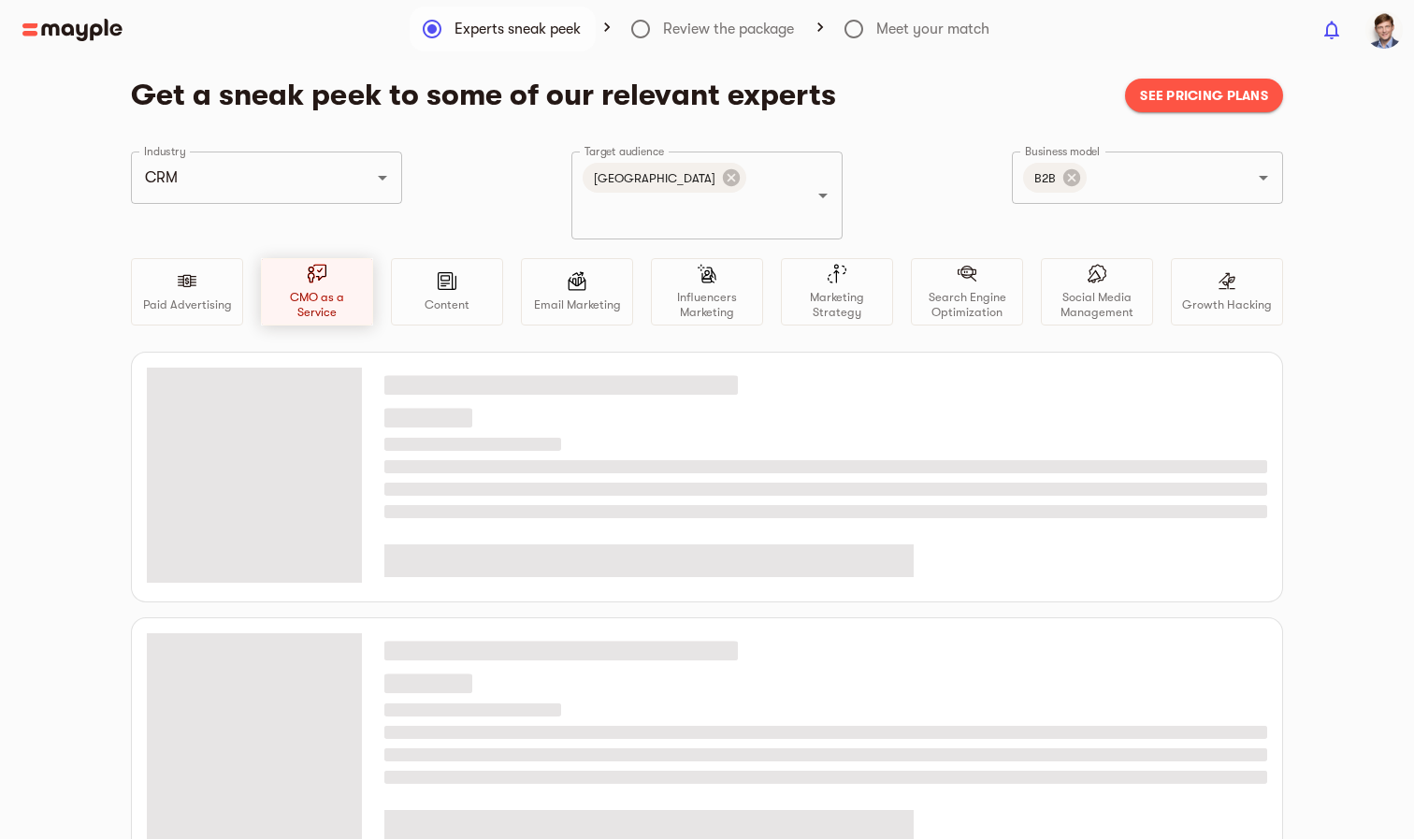
click at [305, 262] on div "CMO as a Service" at bounding box center [317, 291] width 112 height 67
click at [441, 271] on div at bounding box center [447, 284] width 19 height 26
click at [723, 182] on icon at bounding box center [731, 177] width 17 height 17
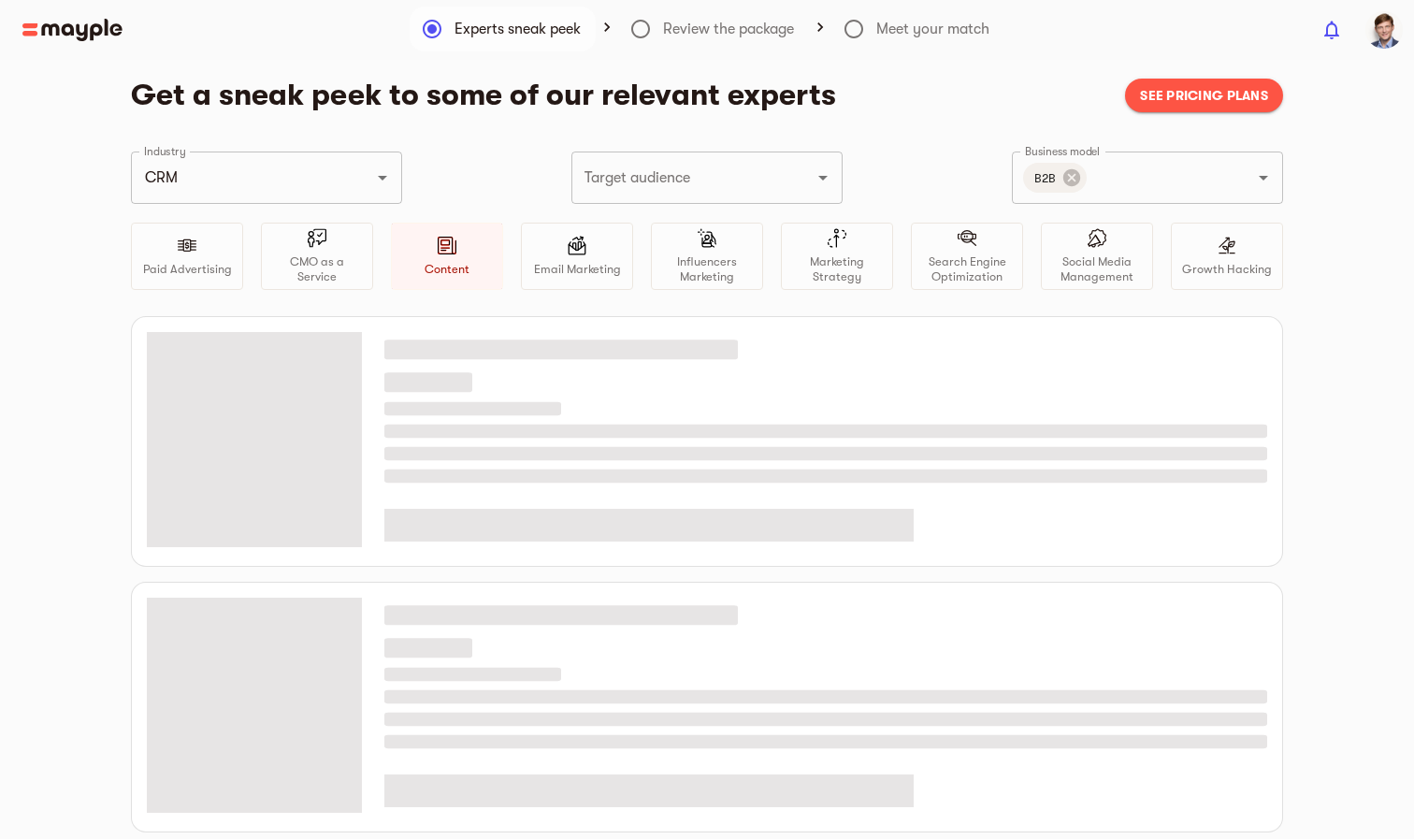
click at [711, 177] on input "Target audience" at bounding box center [681, 178] width 202 height 36
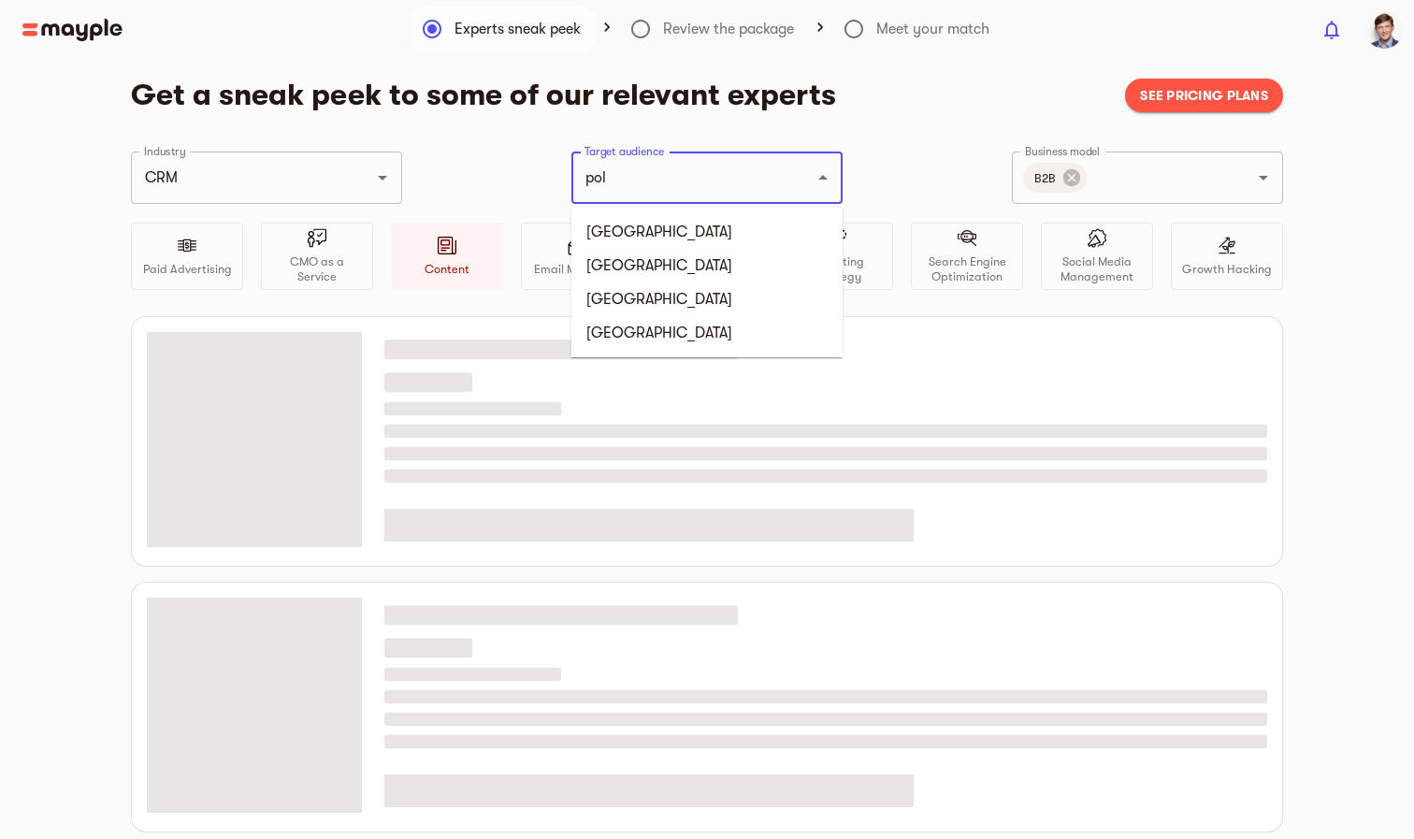
type input "pola"
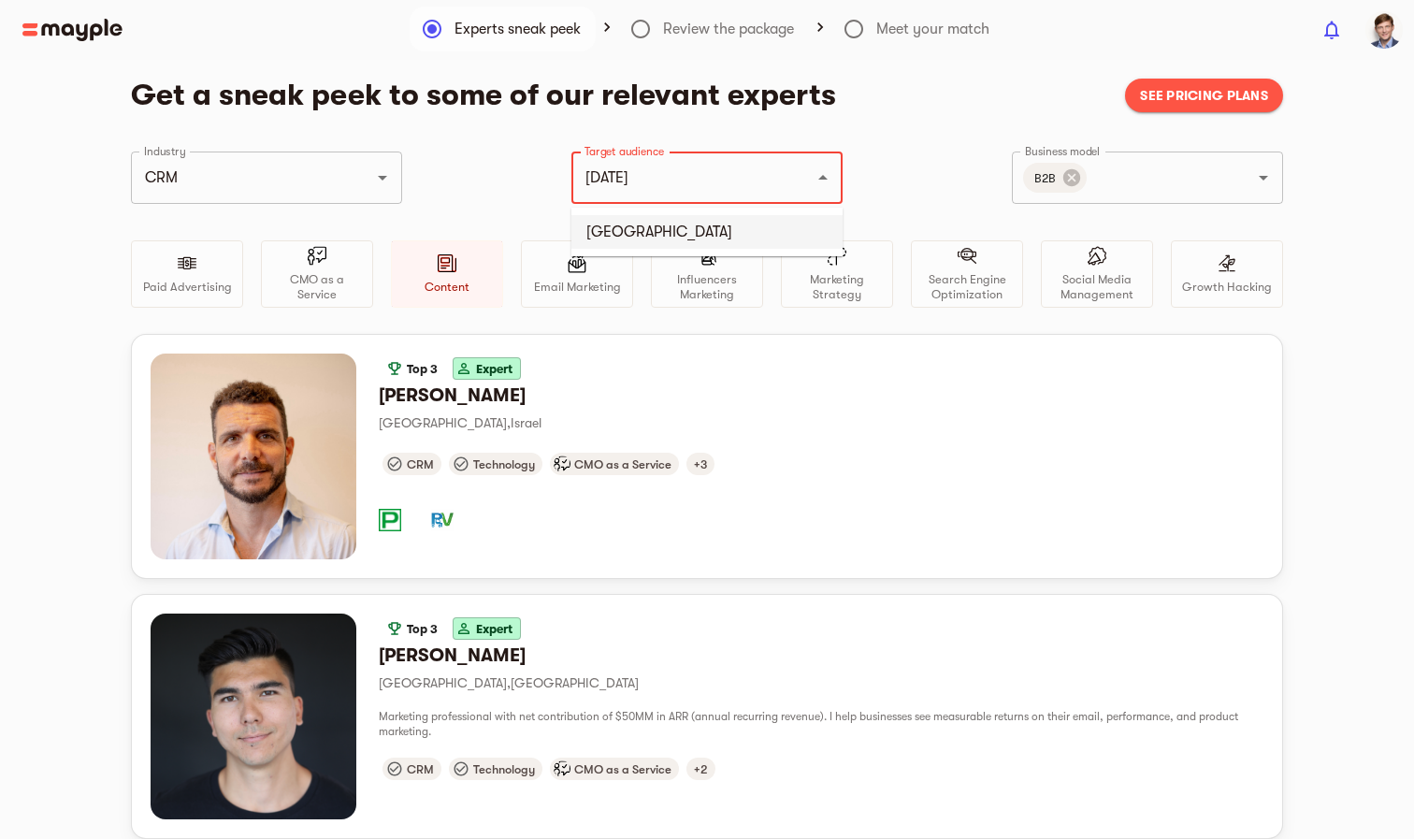
click at [641, 235] on li "Poland" at bounding box center [706, 232] width 271 height 34
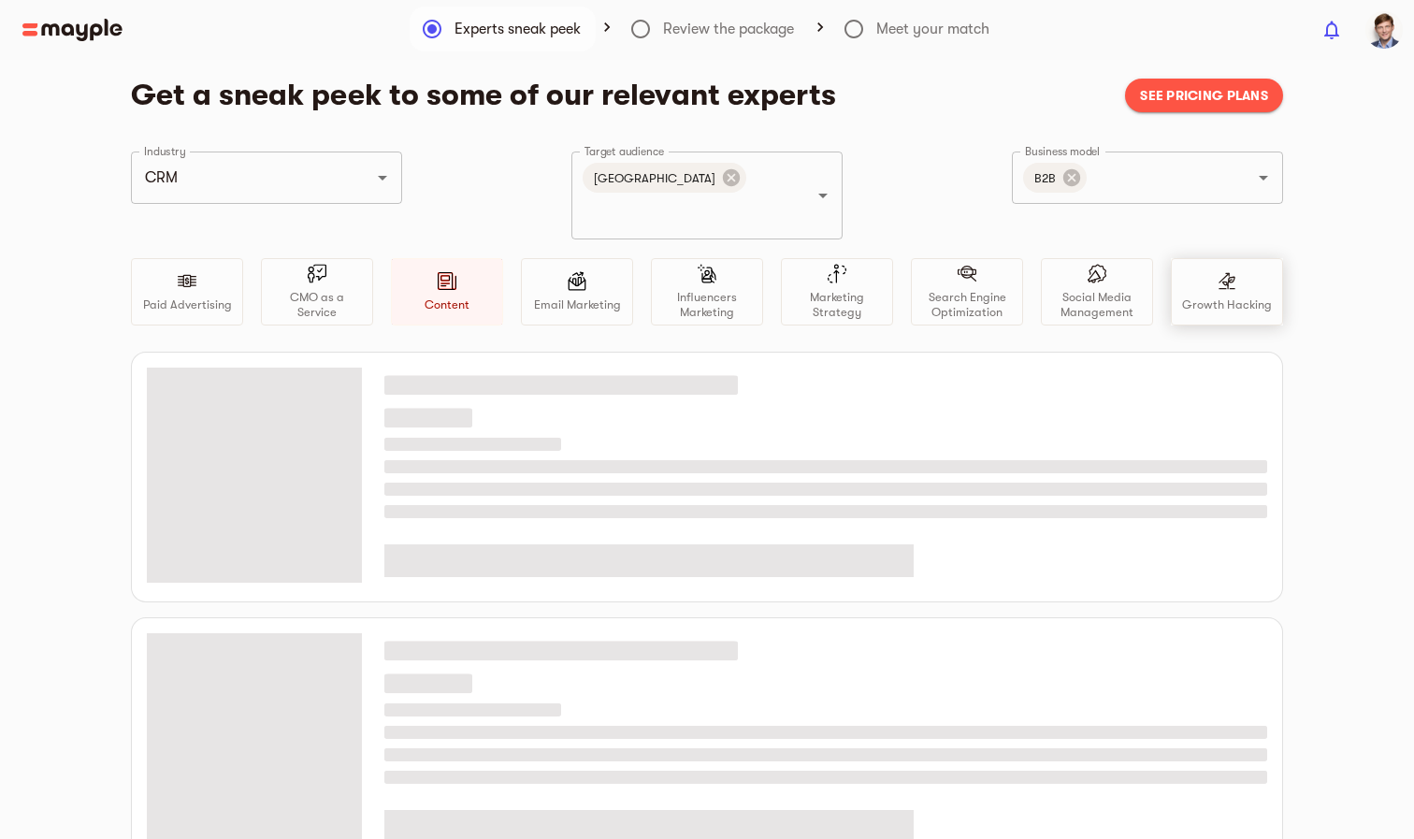
click at [1191, 259] on div "Growth Hacking" at bounding box center [1227, 291] width 112 height 67
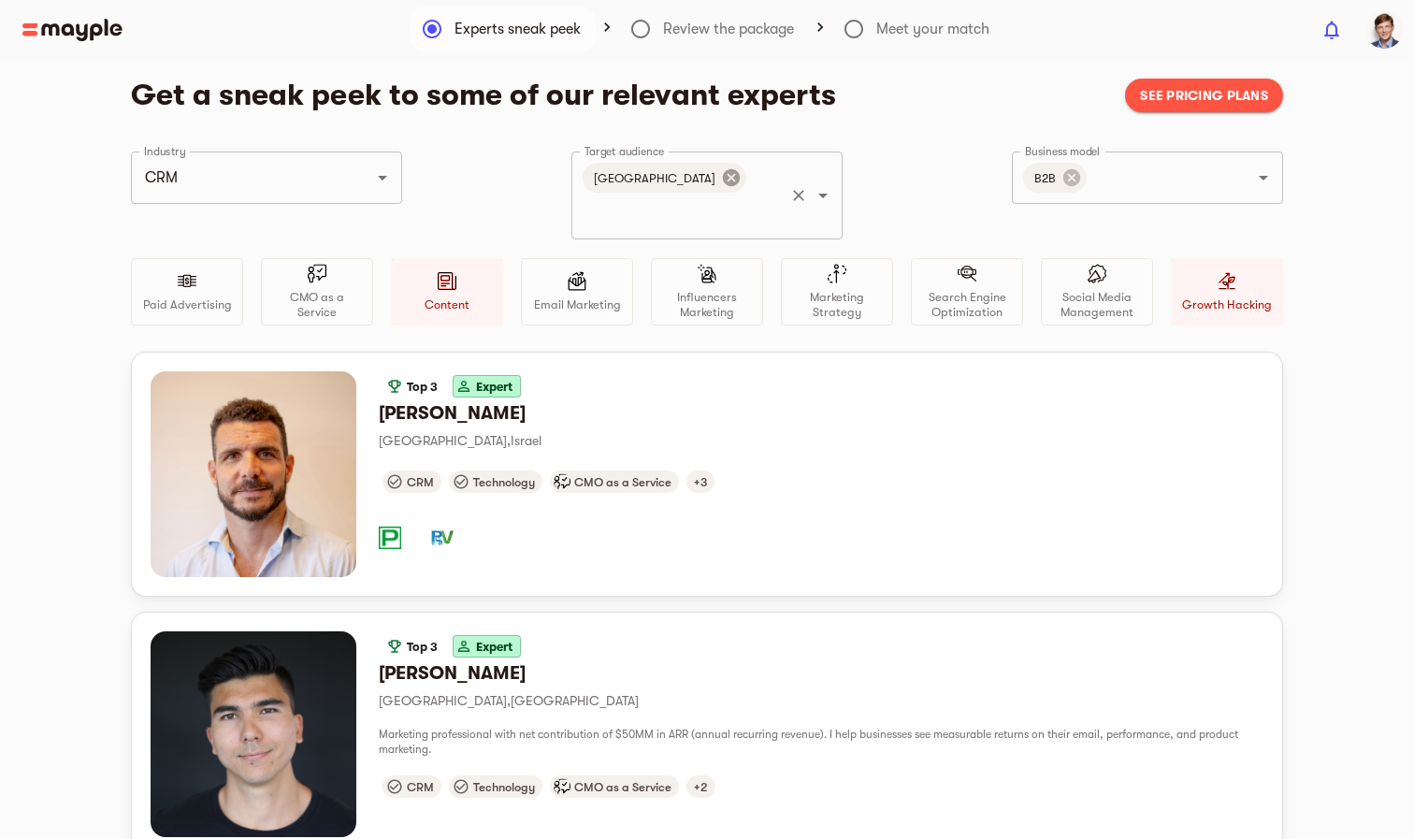
click at [723, 177] on icon at bounding box center [731, 177] width 17 height 17
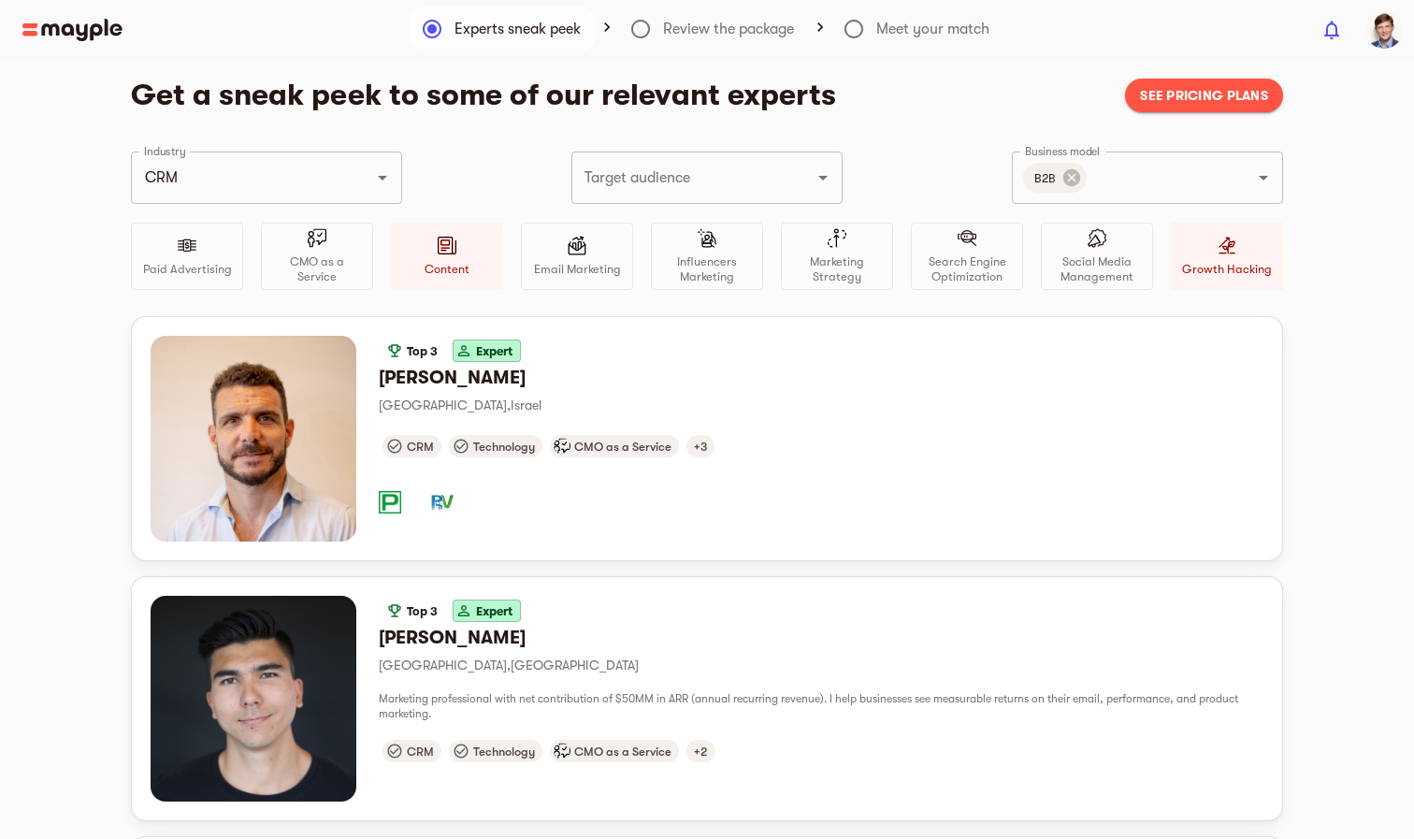
click at [698, 182] on input "Target audience" at bounding box center [681, 178] width 202 height 36
type input "polan"
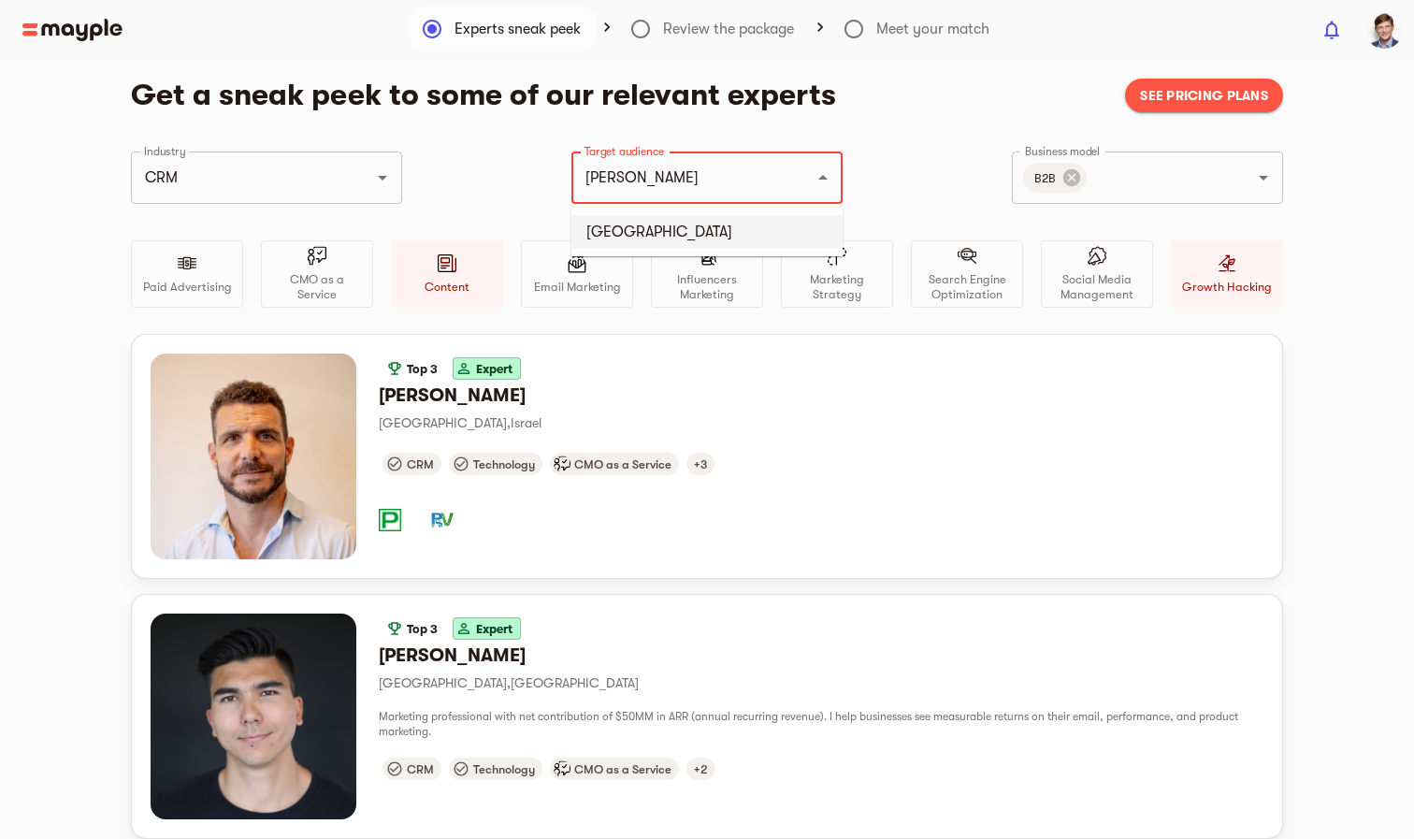
click at [658, 234] on li "Poland" at bounding box center [706, 232] width 271 height 34
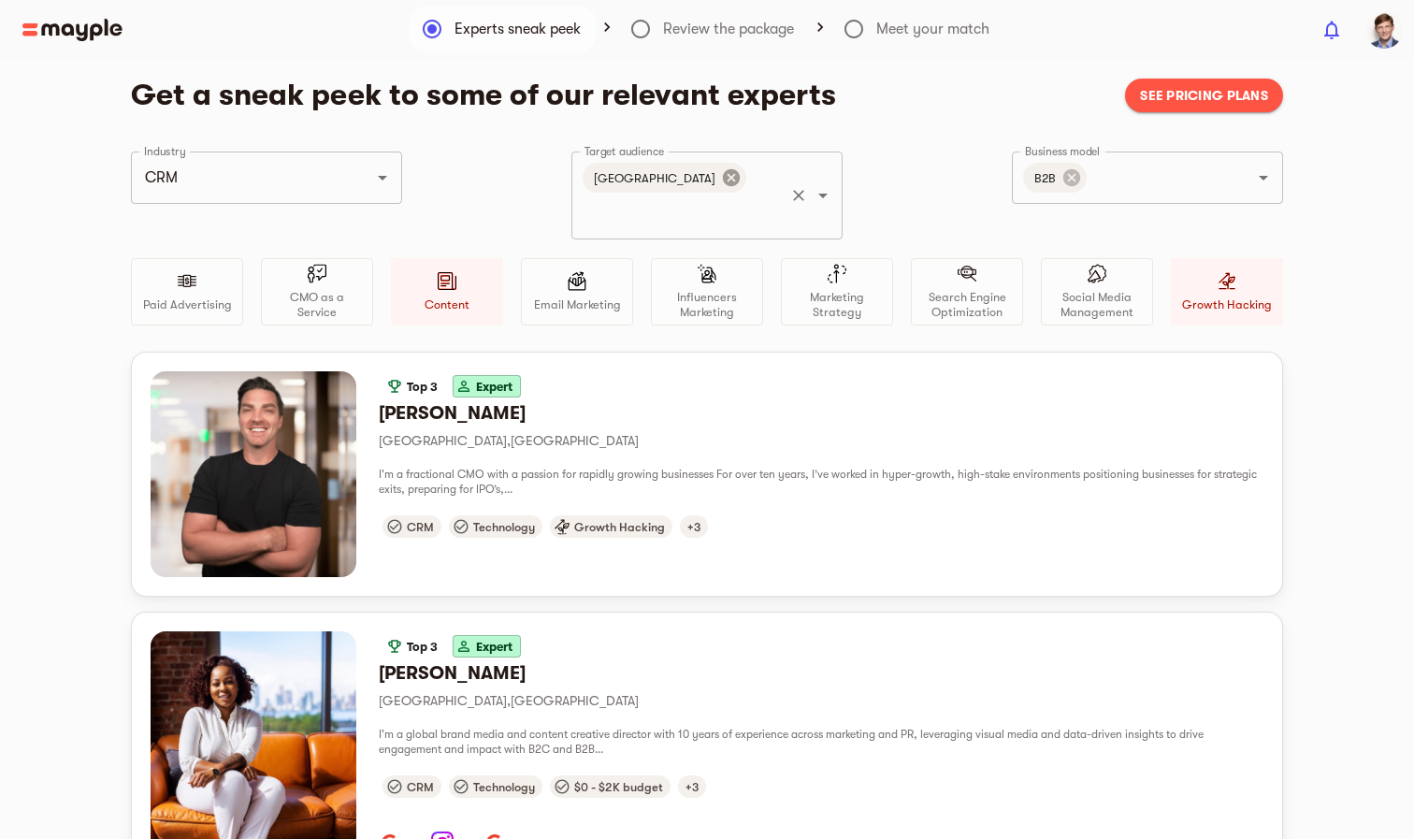
click at [723, 180] on icon at bounding box center [731, 177] width 17 height 17
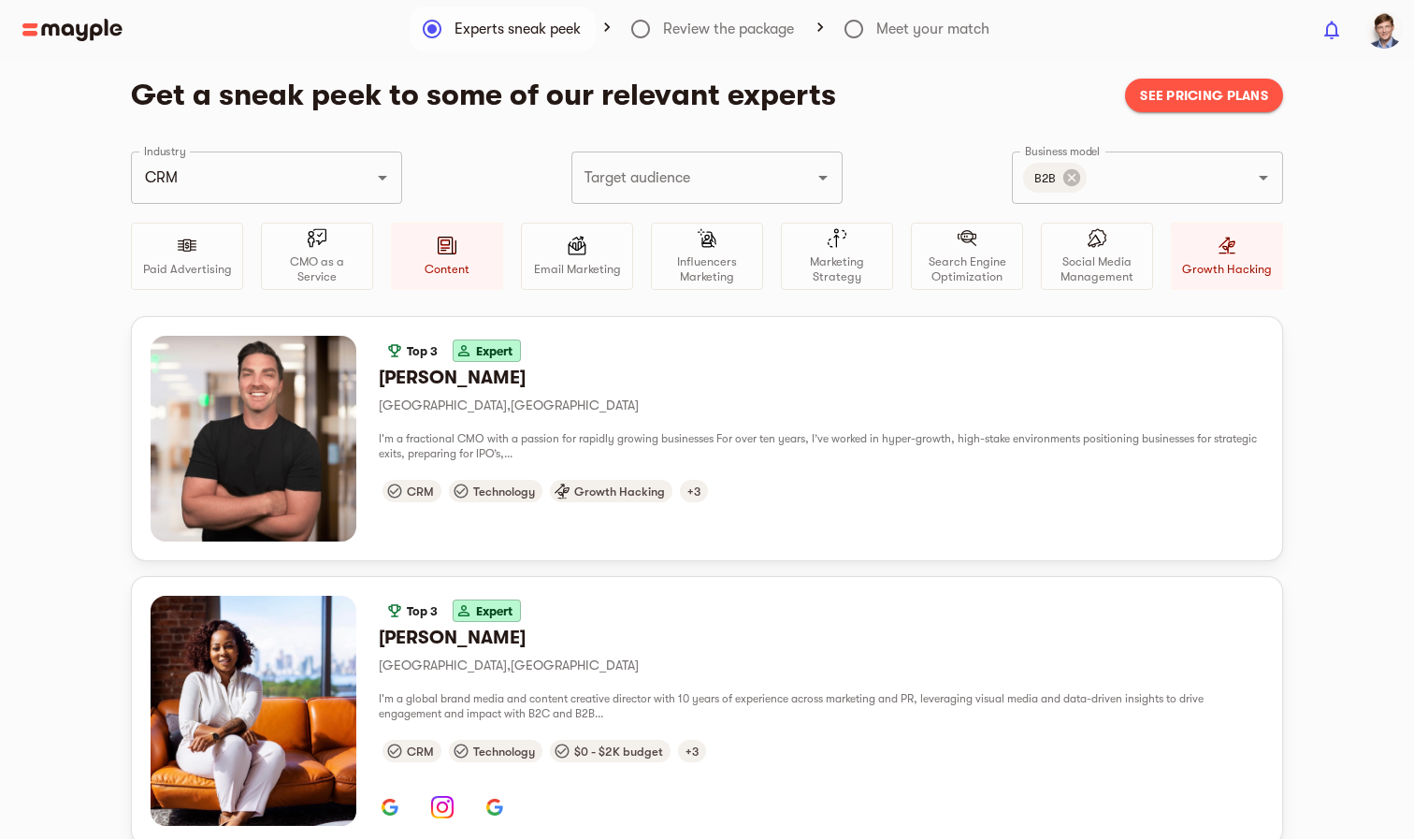
click at [687, 178] on input "Target audience" at bounding box center [681, 178] width 202 height 36
type input "polan"
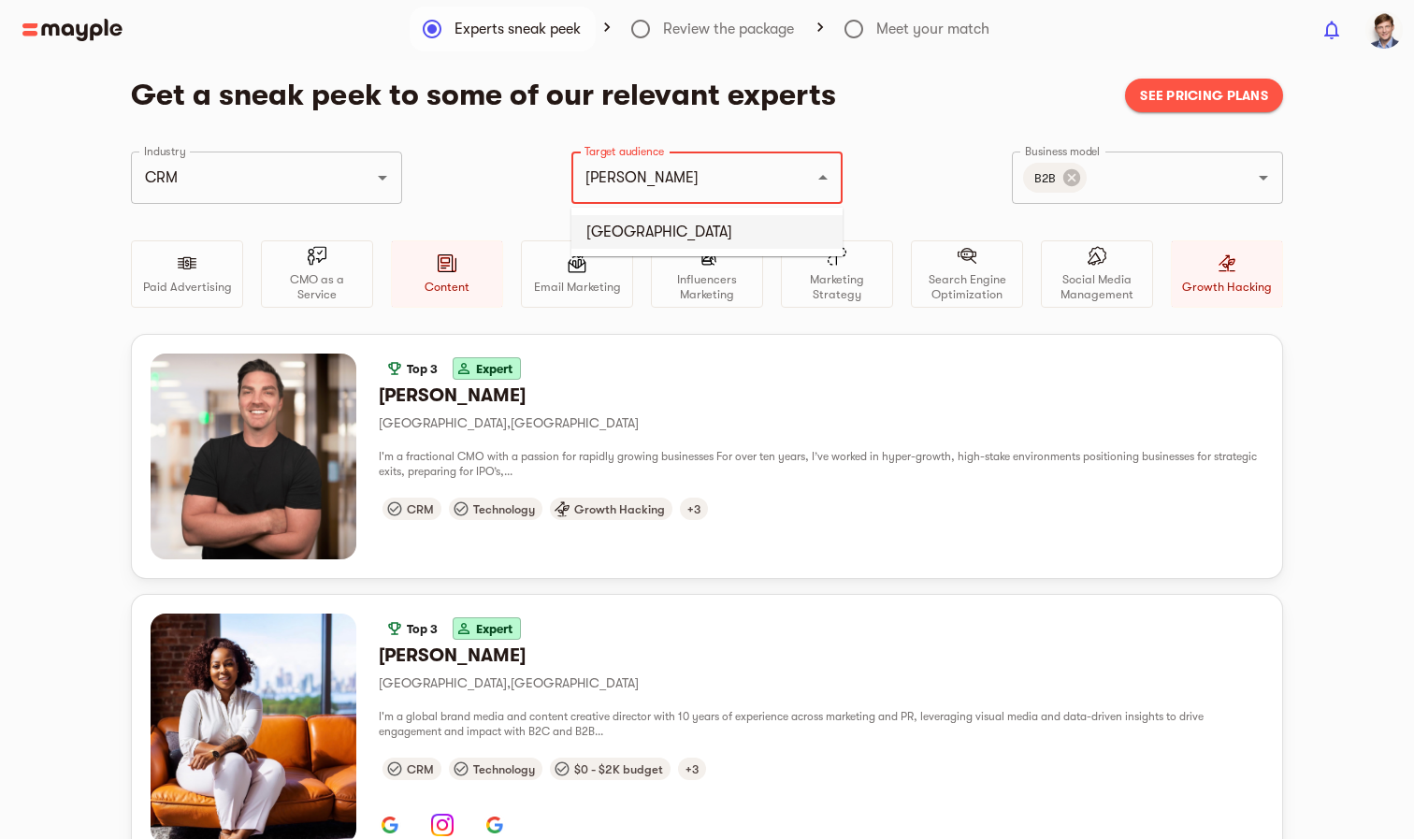
click at [665, 217] on li "Poland" at bounding box center [706, 232] width 271 height 34
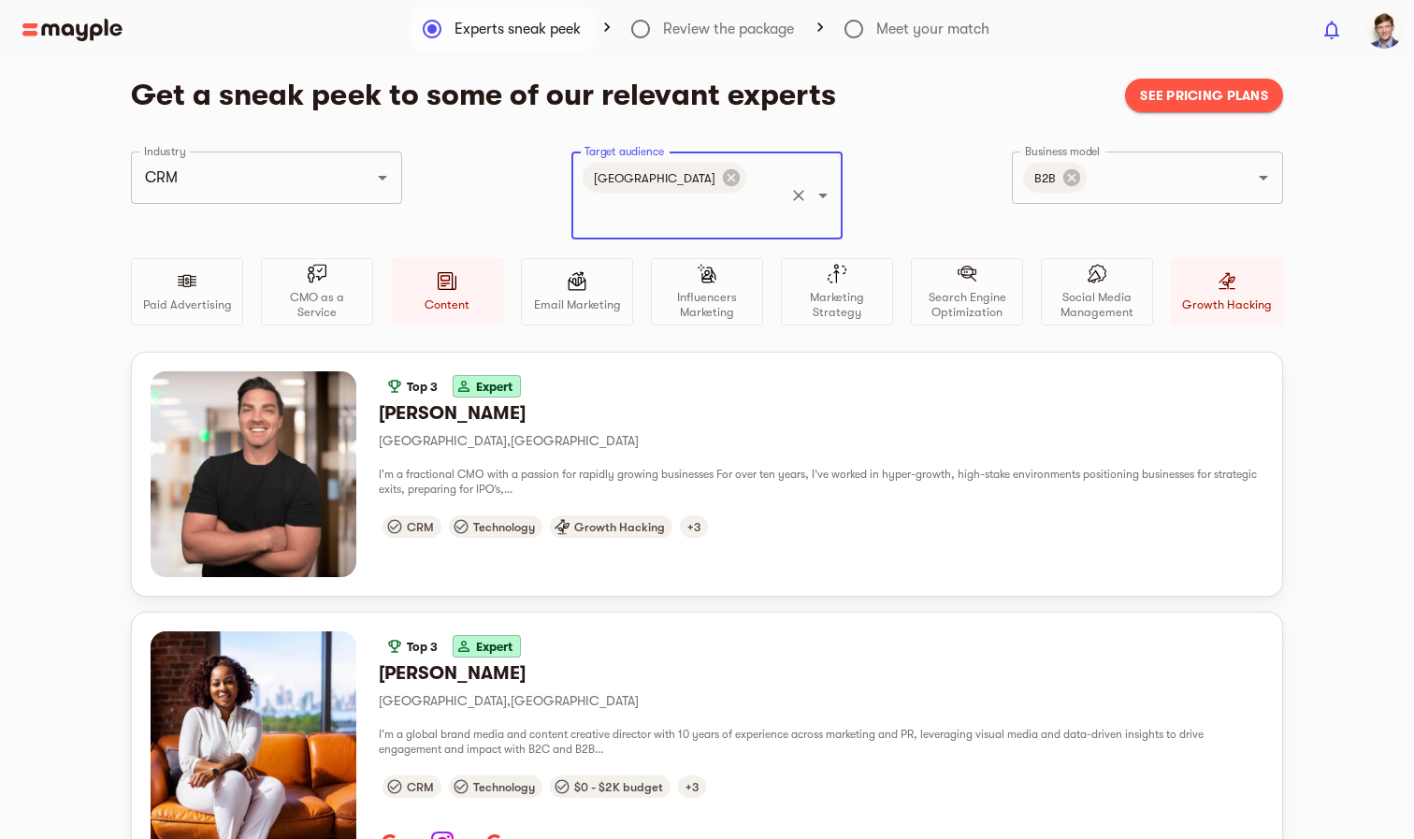
click at [207, 297] on p "Paid Advertising" at bounding box center [187, 304] width 89 height 15
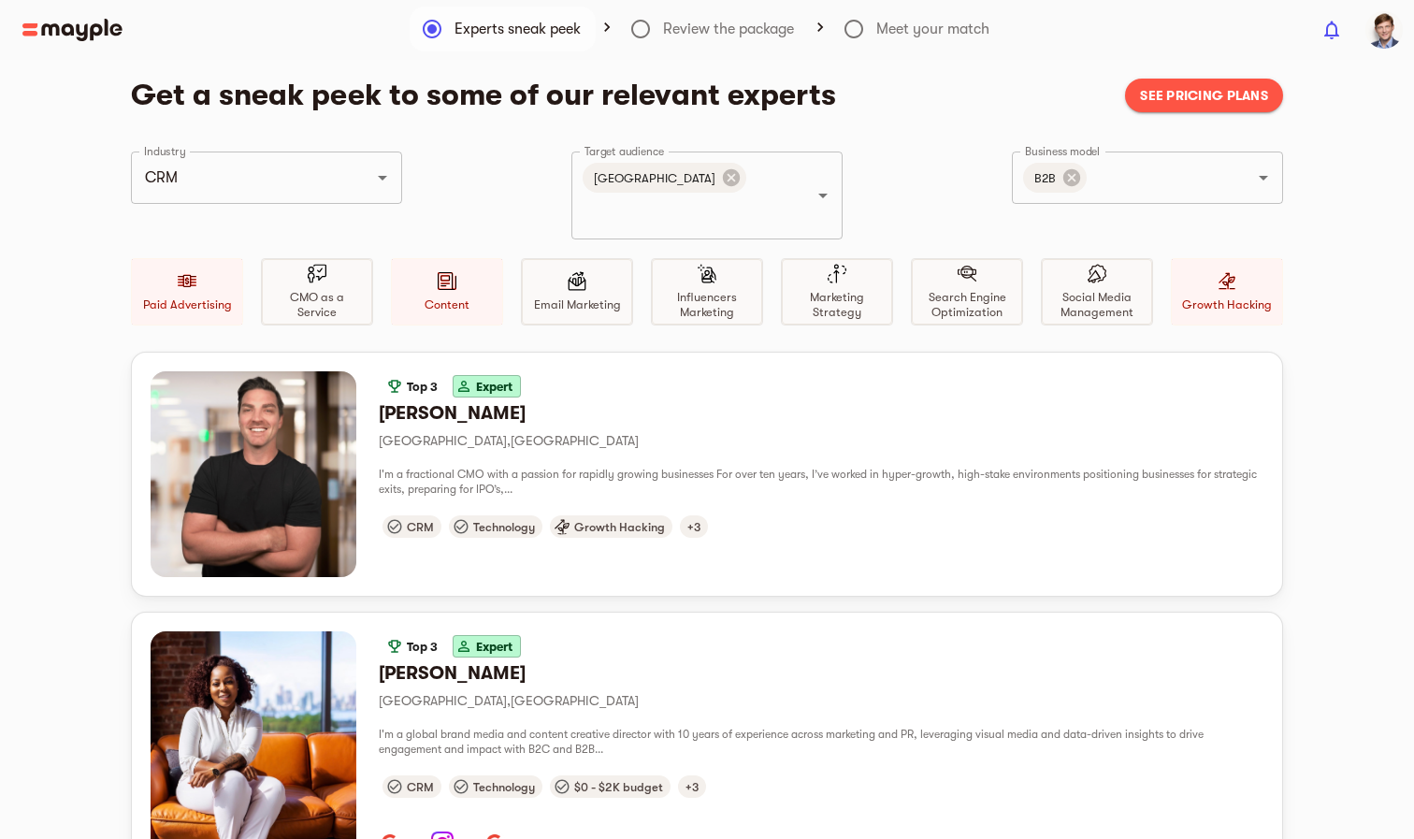
click at [302, 290] on p "CMO as a Service" at bounding box center [316, 305] width 93 height 30
click at [584, 297] on p "Email Marketing" at bounding box center [577, 304] width 87 height 15
click at [720, 290] on p "Influencers Marketing" at bounding box center [706, 305] width 93 height 30
click at [870, 290] on p "Marketing Strategy" at bounding box center [836, 305] width 93 height 30
click at [970, 290] on p "Search Engine Optimization" at bounding box center [966, 305] width 93 height 30
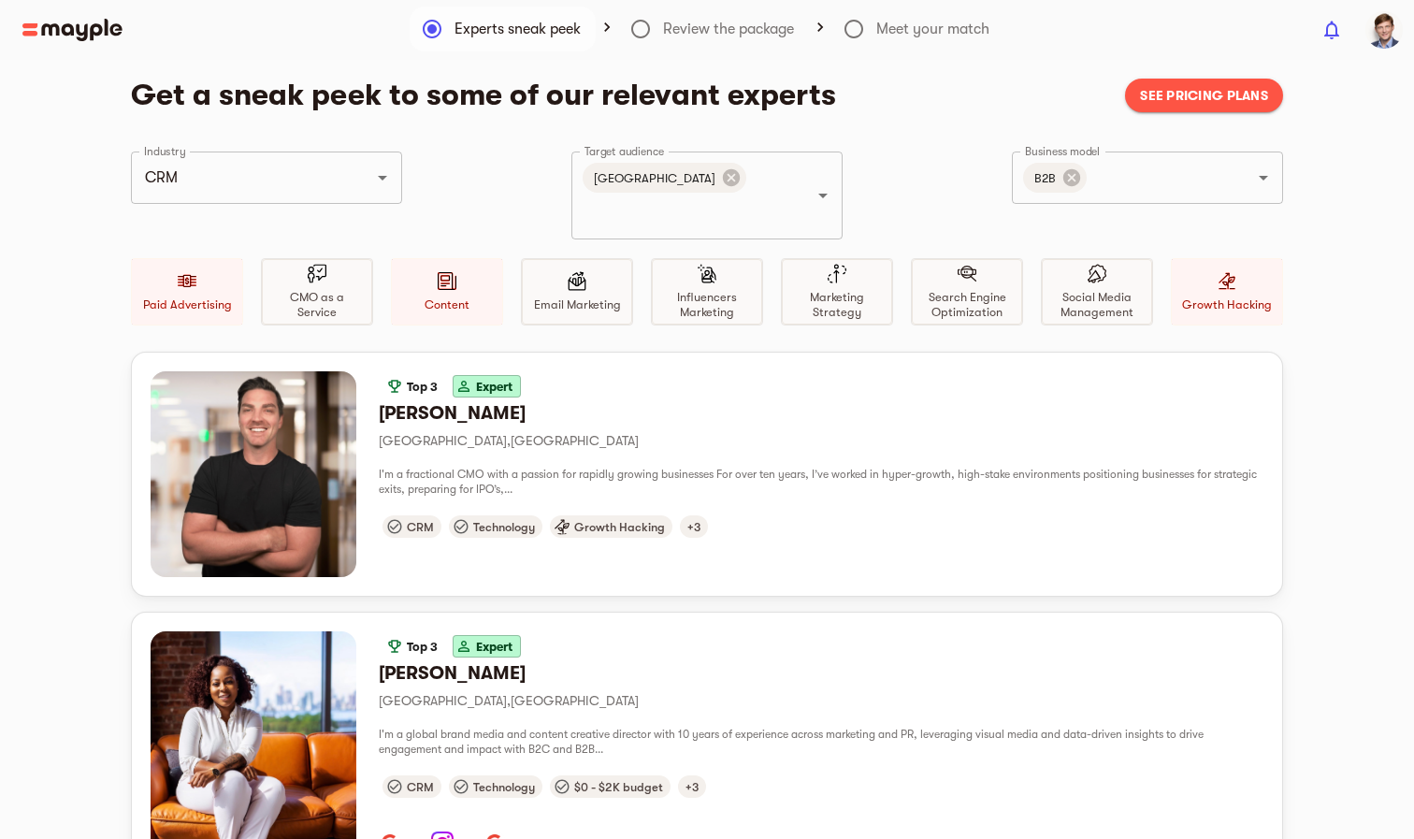
click at [1117, 290] on p "Social Media Management" at bounding box center [1096, 305] width 93 height 30
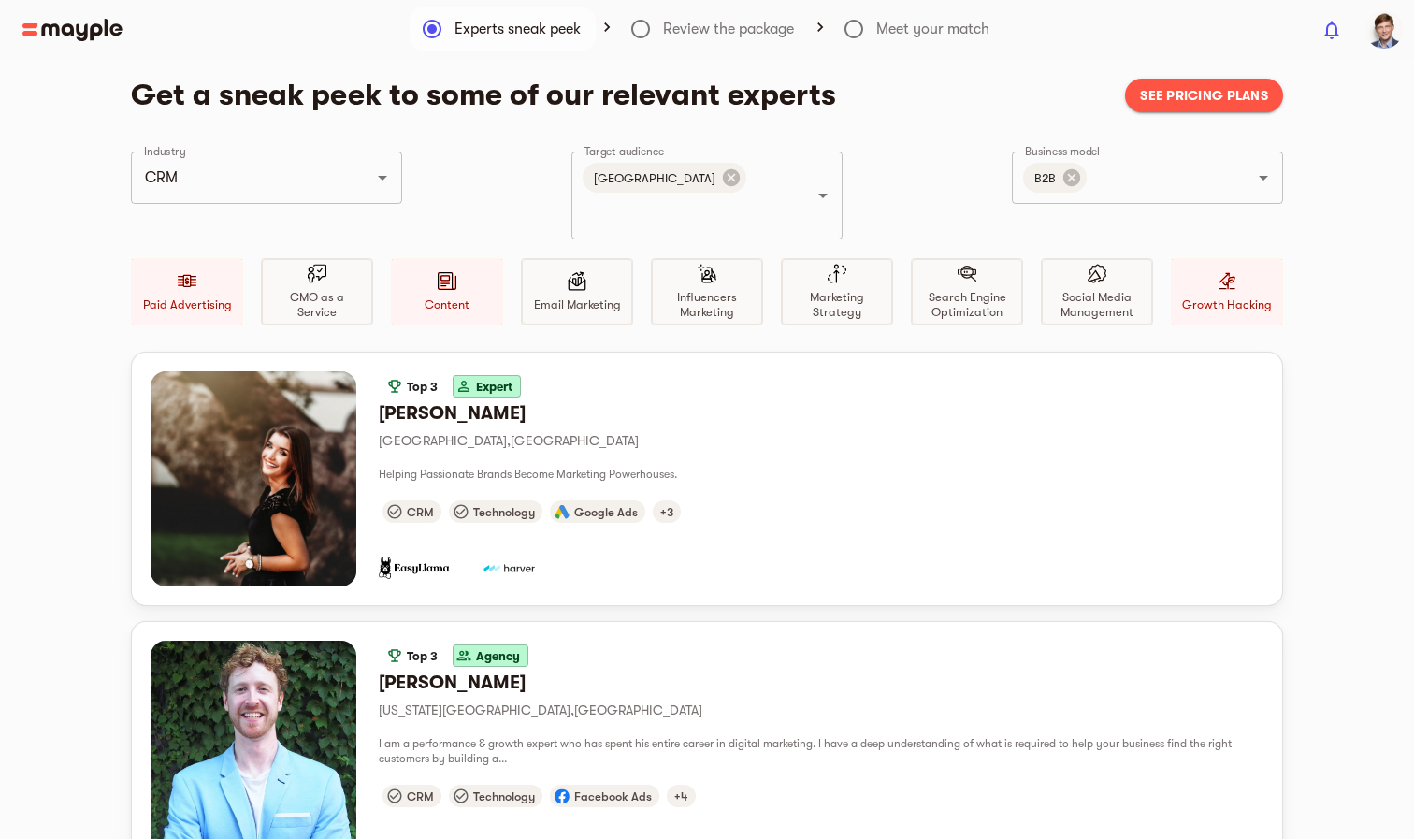
click at [322, 290] on p "CMO as a Service" at bounding box center [316, 305] width 93 height 30
click at [338, 259] on div "CMO as a Service" at bounding box center [317, 291] width 110 height 65
click at [587, 259] on div "Email Marketing" at bounding box center [577, 291] width 110 height 65
click at [455, 258] on div "Content" at bounding box center [447, 291] width 112 height 67
click at [346, 290] on p "CMO as a Service" at bounding box center [316, 305] width 95 height 30
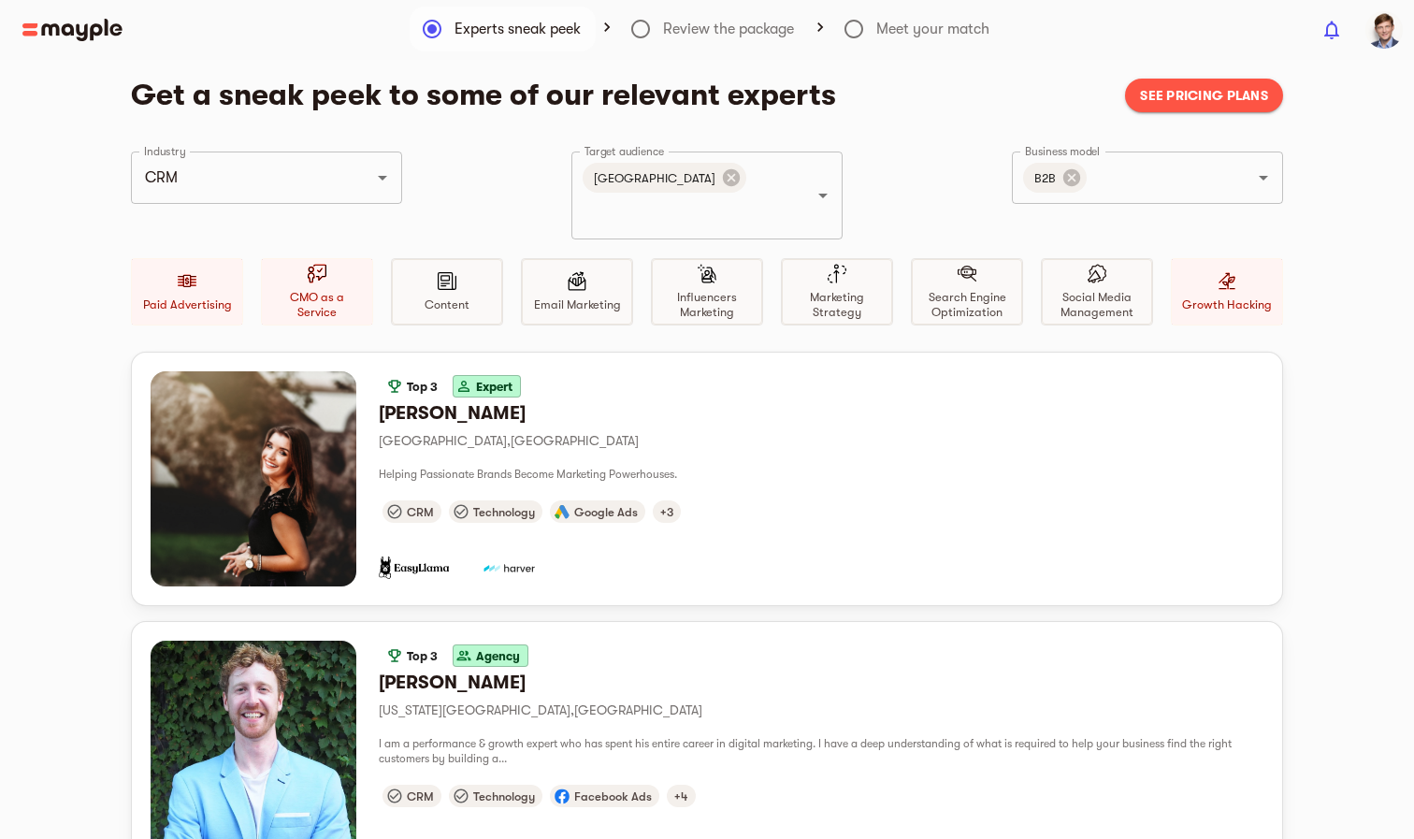
click at [491, 259] on div "Content" at bounding box center [447, 291] width 110 height 65
click at [186, 259] on div "Paid Advertising" at bounding box center [187, 291] width 112 height 67
click at [329, 258] on div "CMO as a Service" at bounding box center [317, 291] width 112 height 67
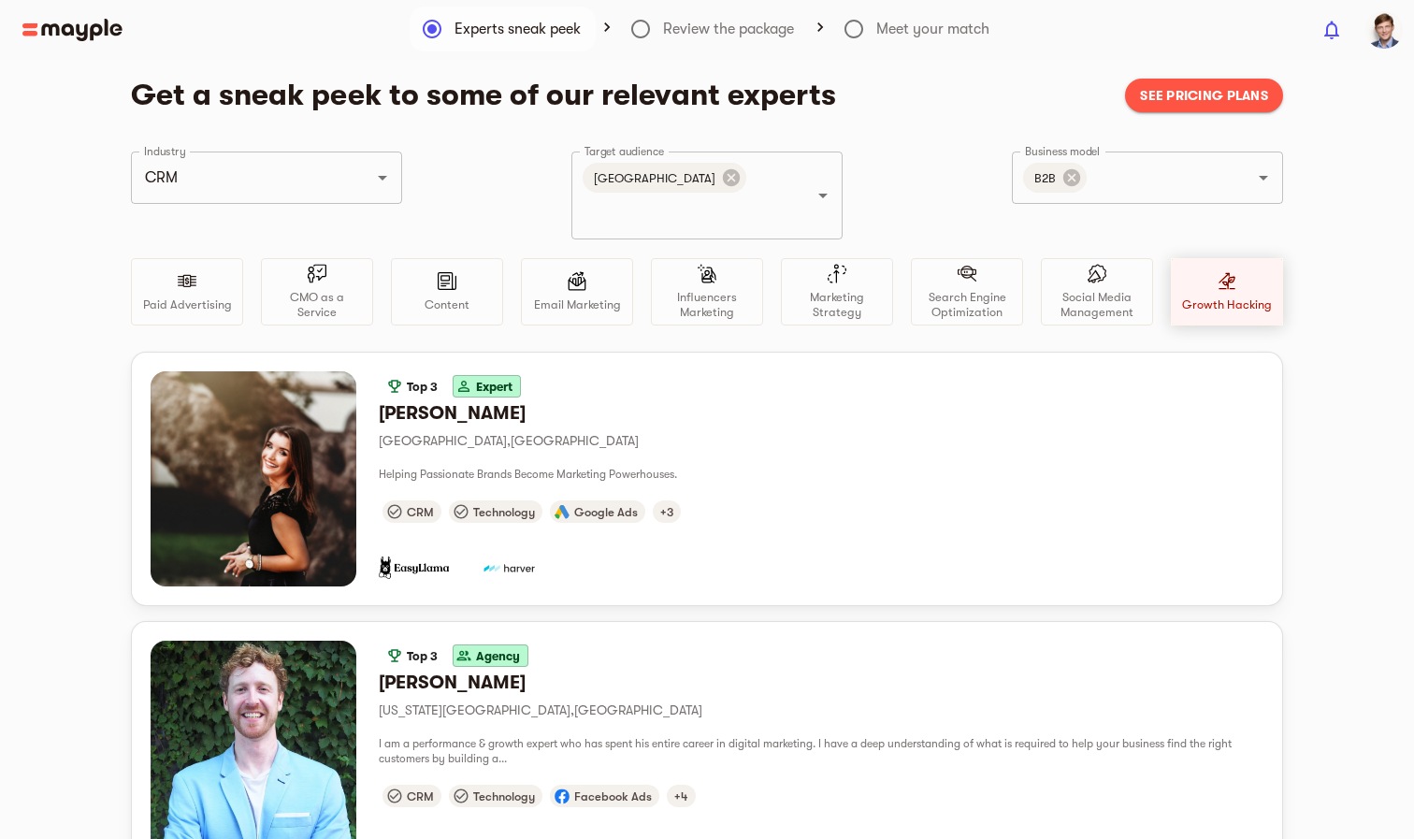
click at [1215, 275] on div "Growth Hacking" at bounding box center [1227, 291] width 112 height 67
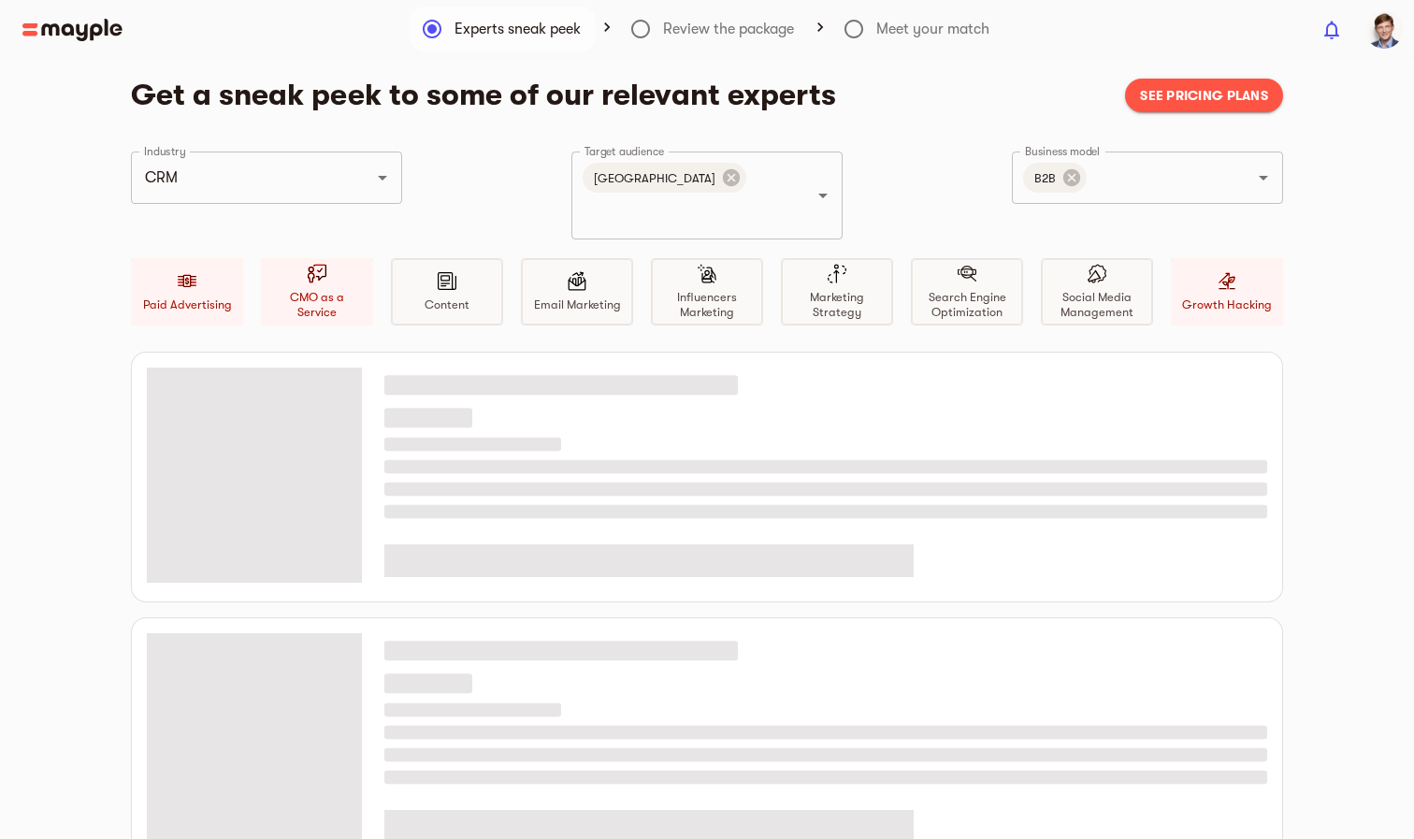
click at [416, 278] on div "Content" at bounding box center [447, 291] width 110 height 65
click at [1233, 260] on div "Growth Hacking" at bounding box center [1227, 291] width 112 height 67
click at [442, 297] on p "Content" at bounding box center [446, 304] width 45 height 15
click at [717, 195] on input "Target audience" at bounding box center [681, 213] width 202 height 36
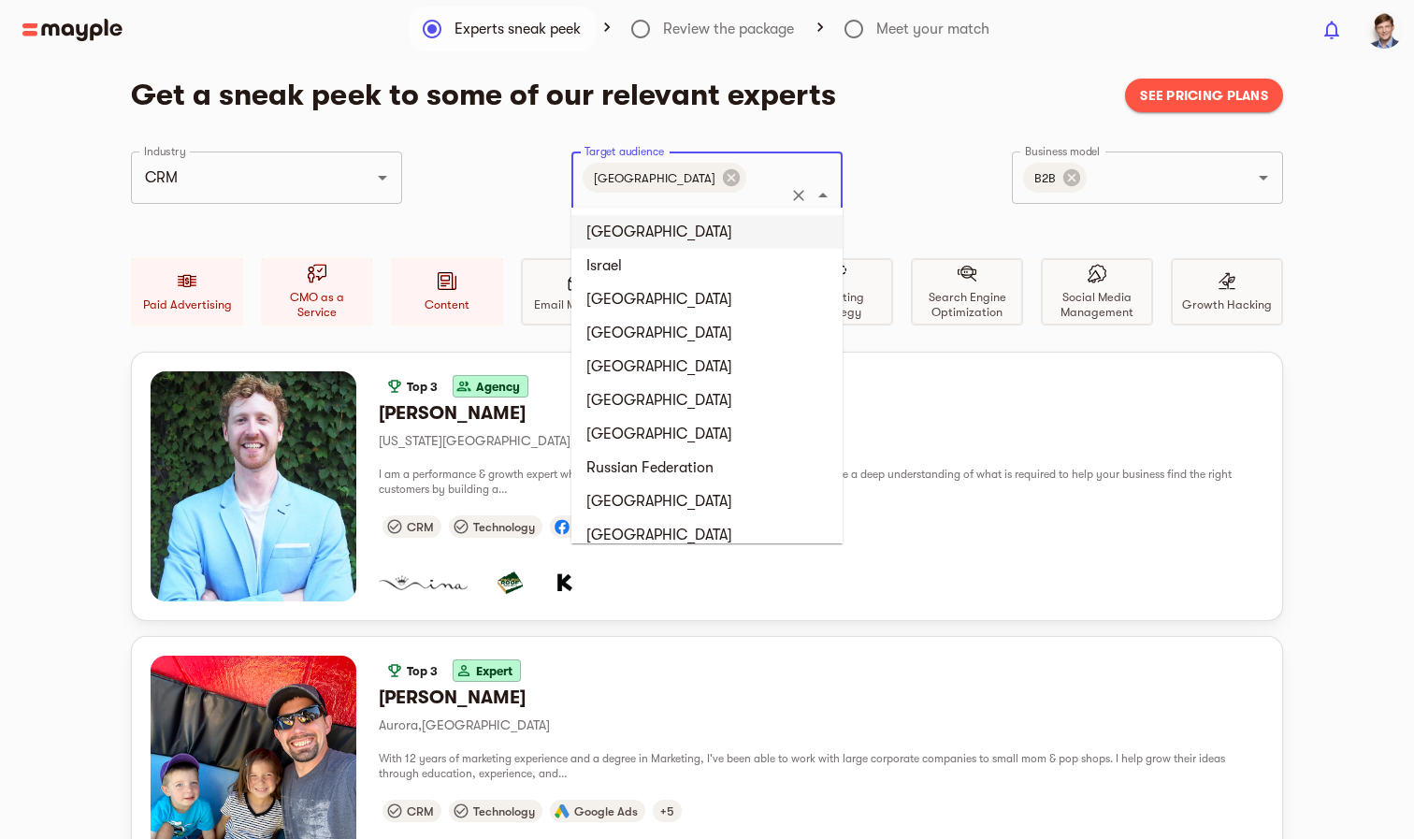
type input "pol"
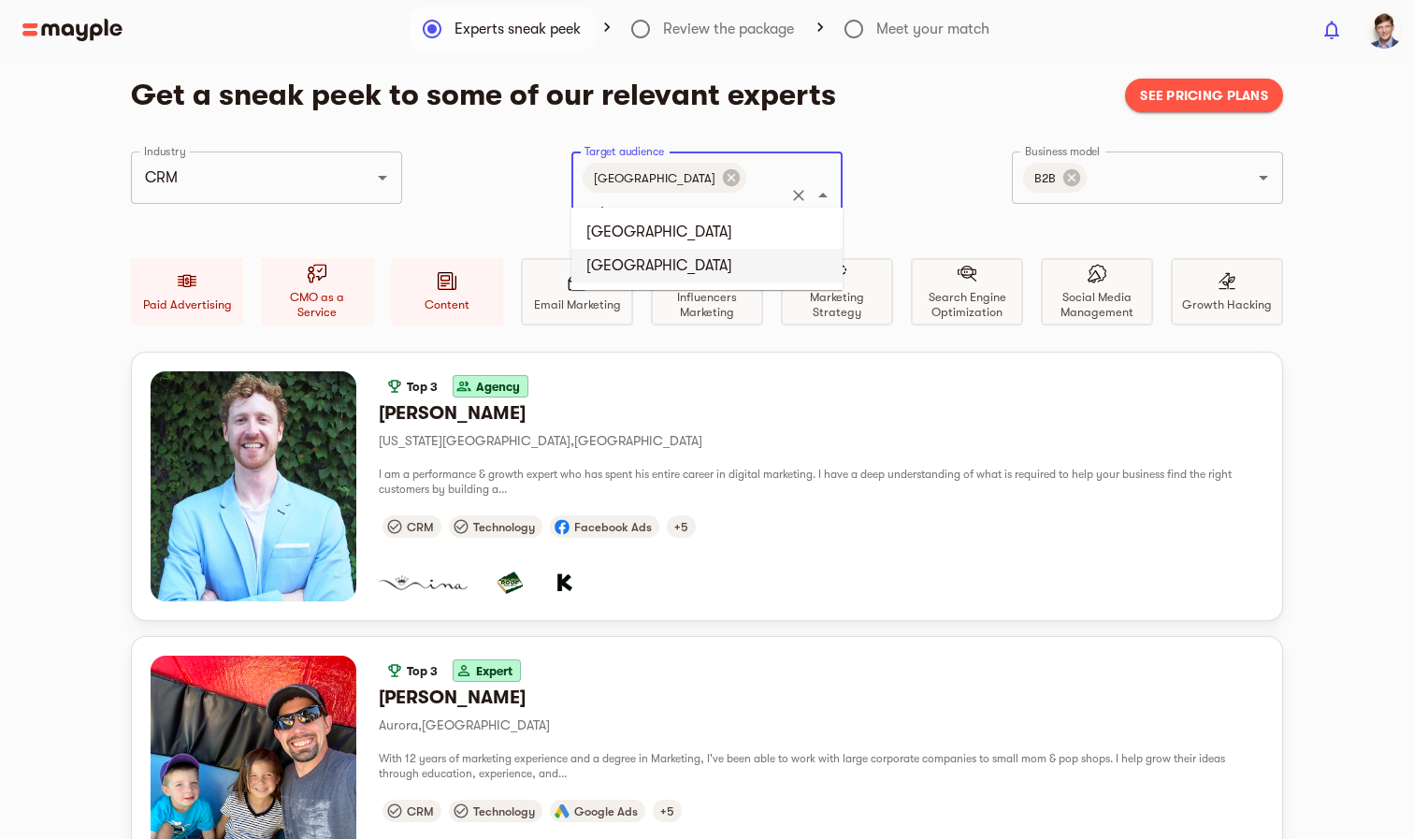
click at [640, 266] on li "Poland" at bounding box center [706, 266] width 271 height 34
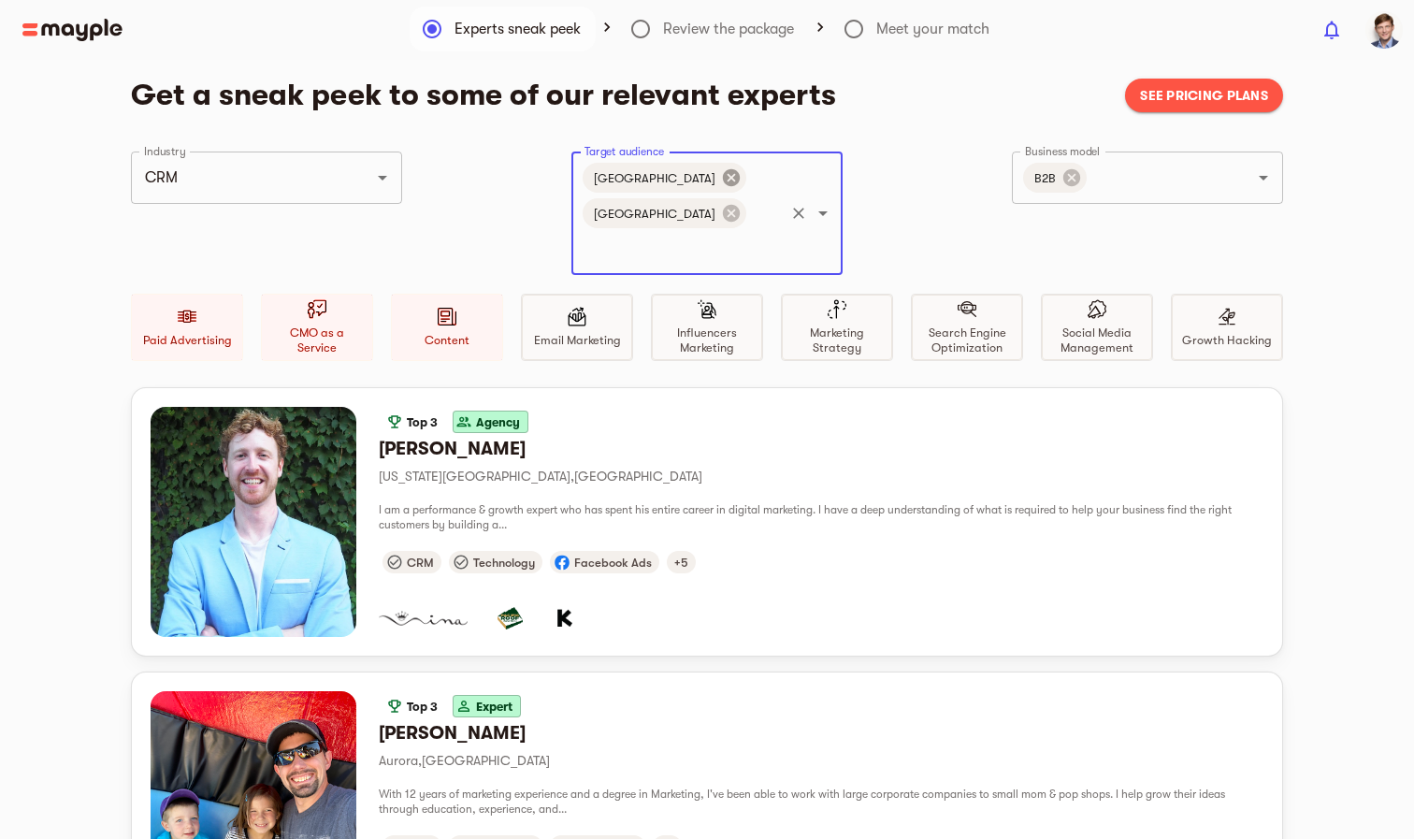
click at [721, 180] on icon at bounding box center [731, 177] width 21 height 21
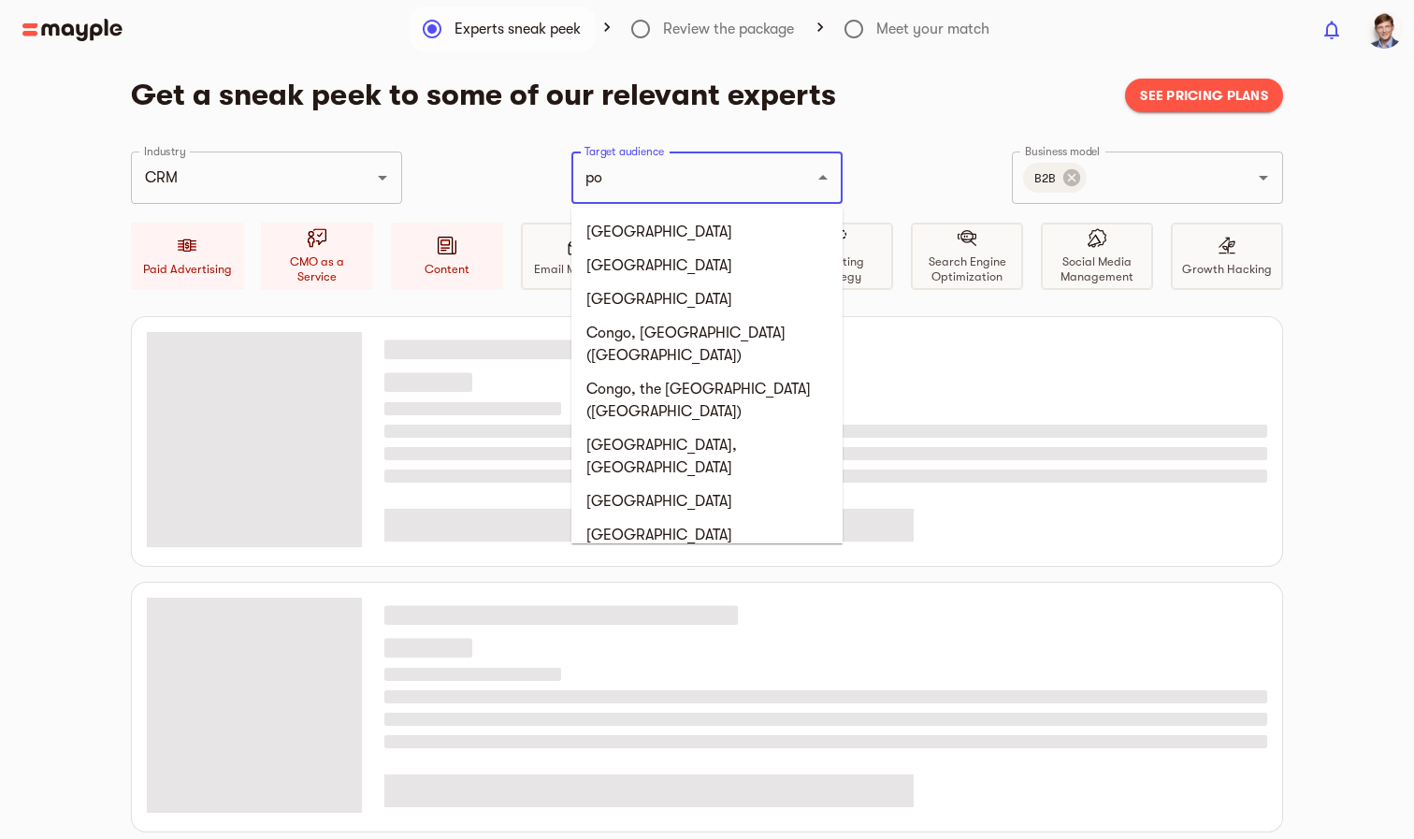
type input "pol"
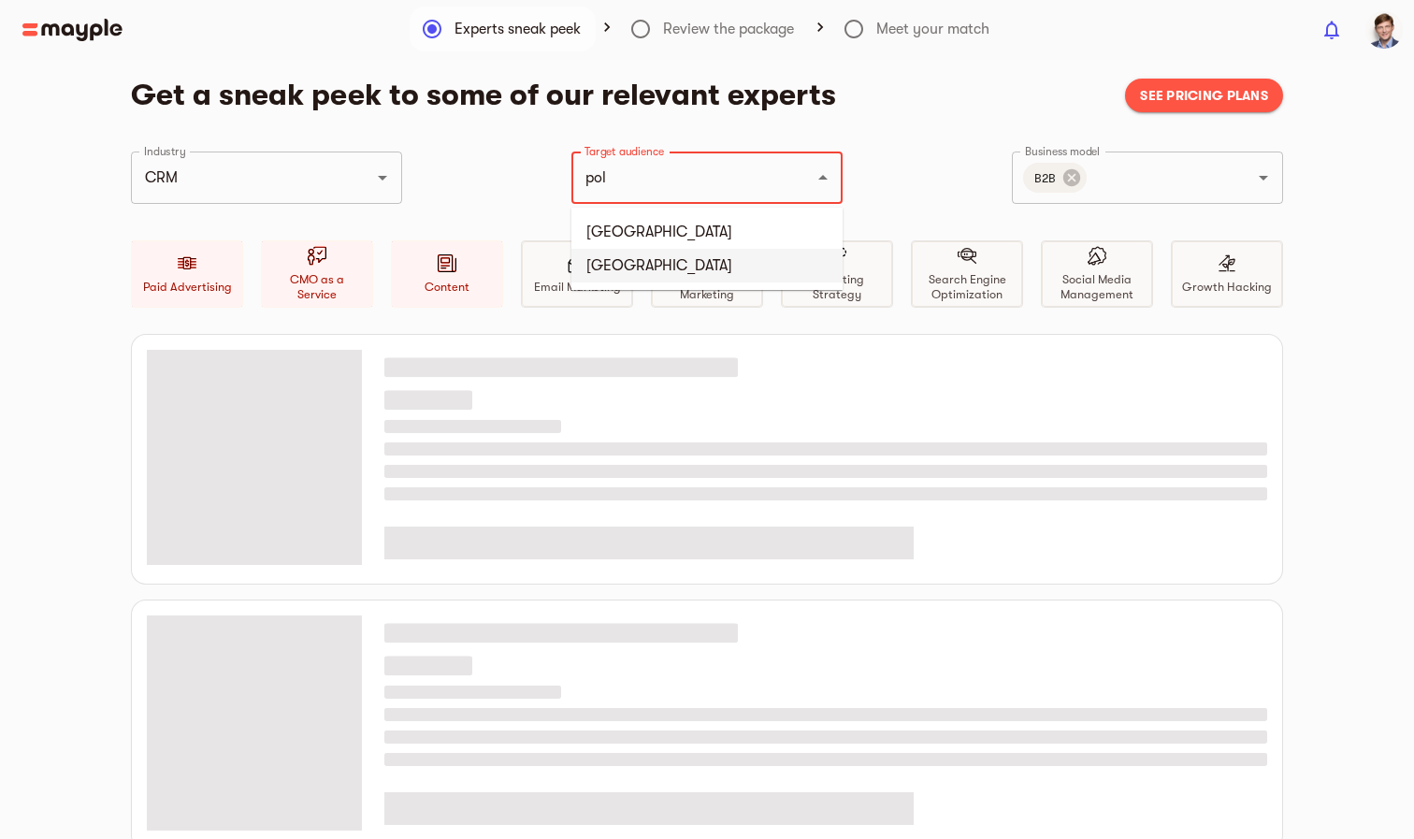
click at [666, 266] on li "Poland" at bounding box center [706, 266] width 271 height 34
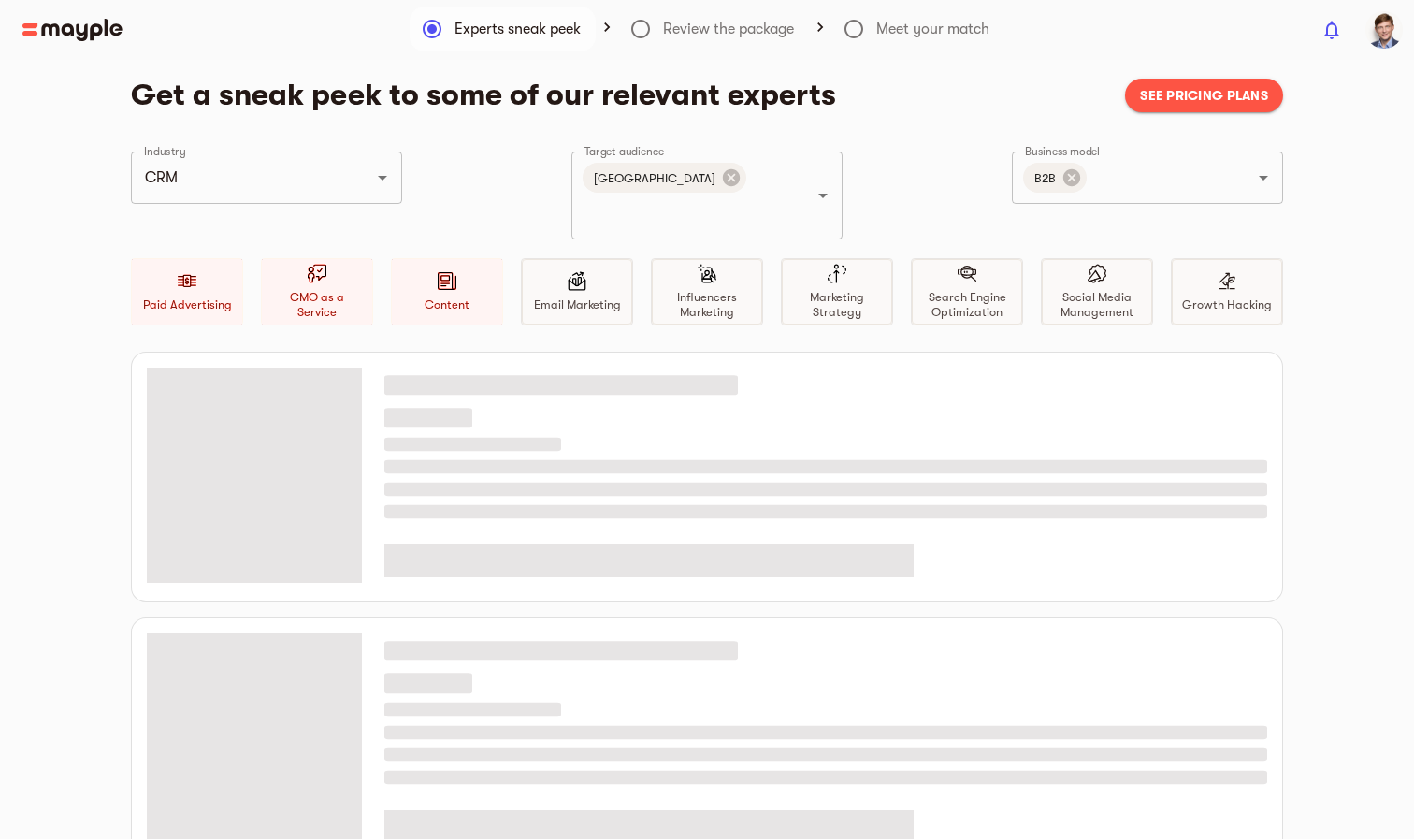
click at [1368, 187] on div "Get a sneak peek to some of our relevant experts See pricing plans Industry CRM…" at bounding box center [707, 605] width 1414 height 1057
